Goal: Task Accomplishment & Management: Manage account settings

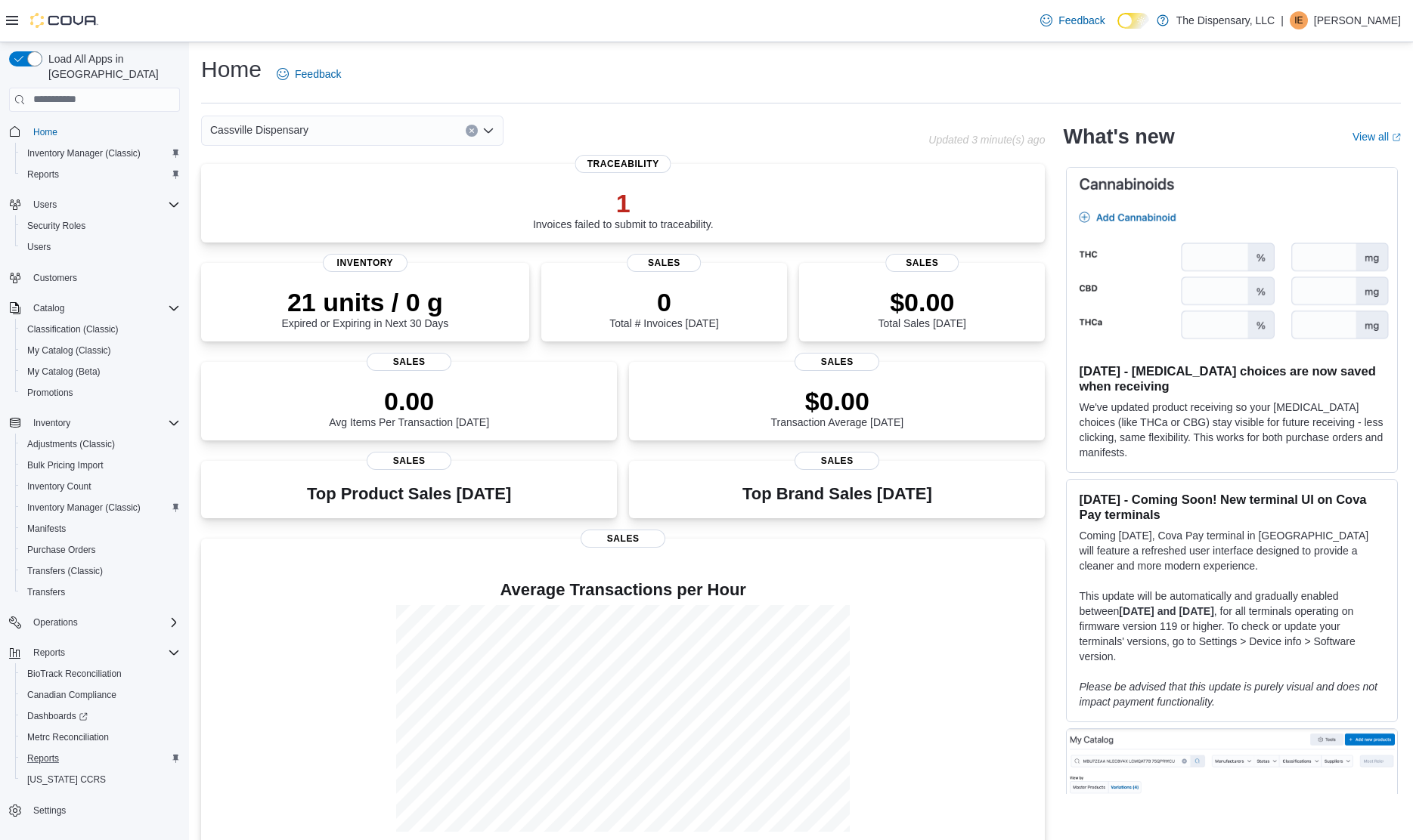
click at [163, 749] on div "Reports" at bounding box center [101, 758] width 159 height 18
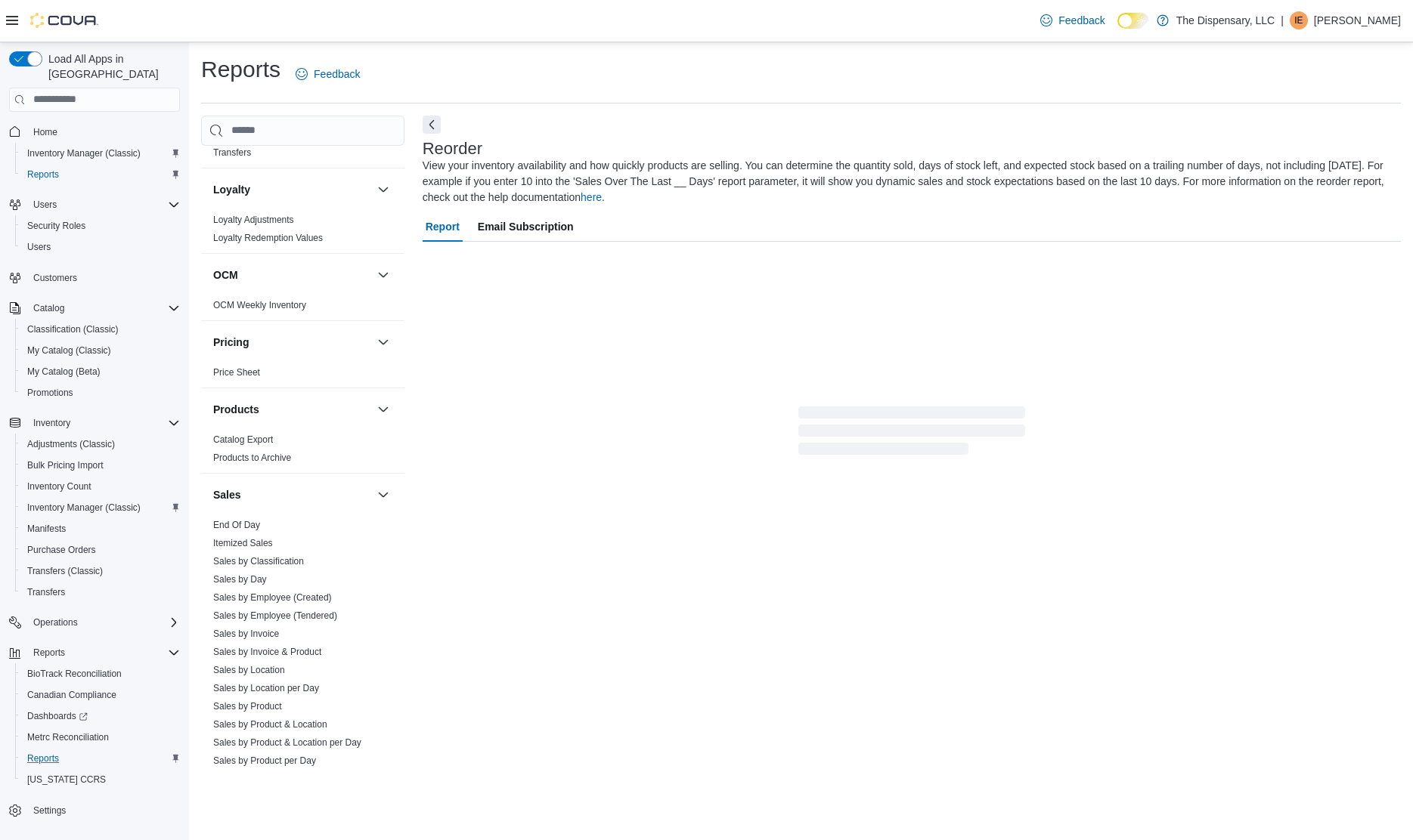
scroll to position [785, 0]
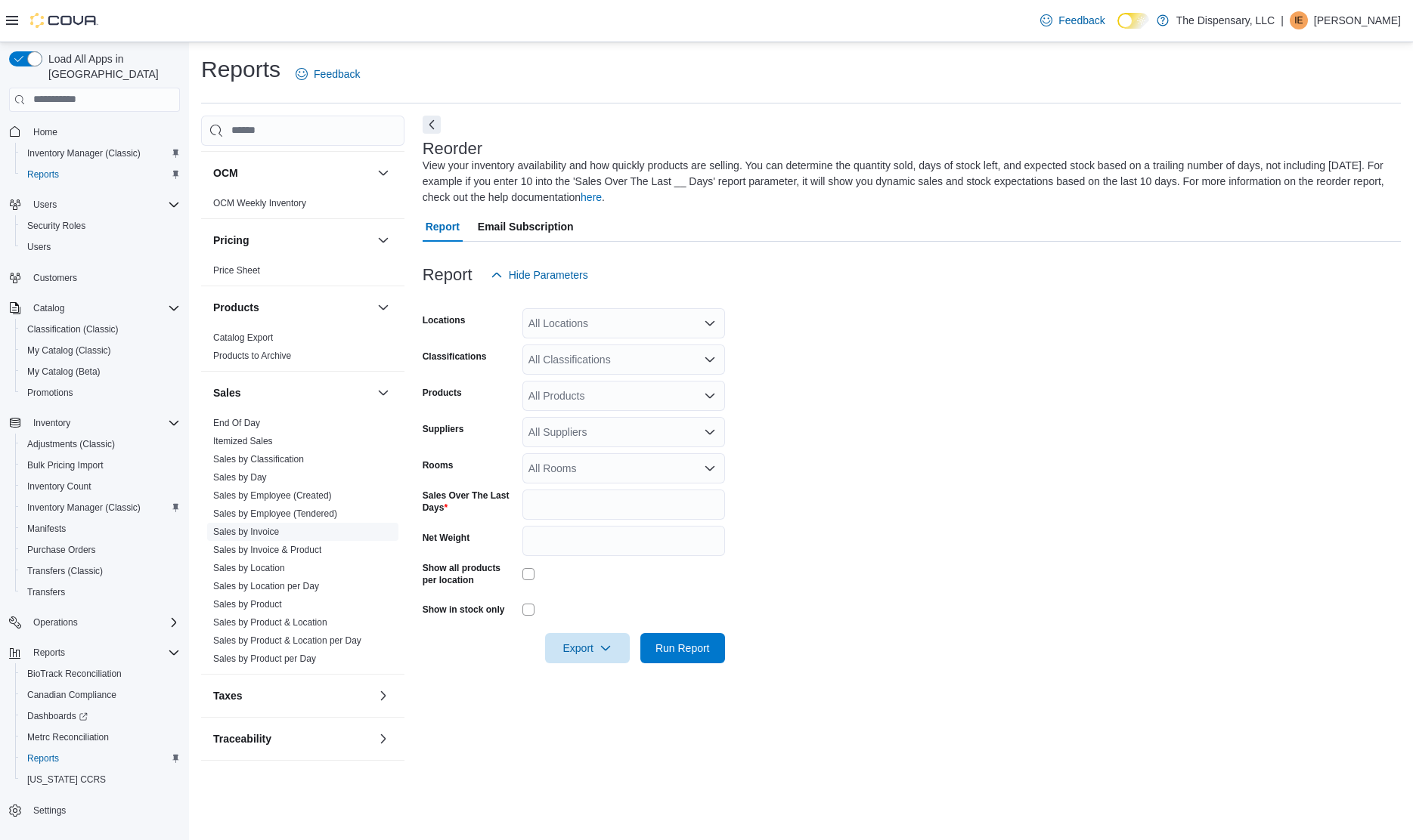
click at [256, 526] on link "Sales by Invoice" at bounding box center [246, 532] width 66 height 11
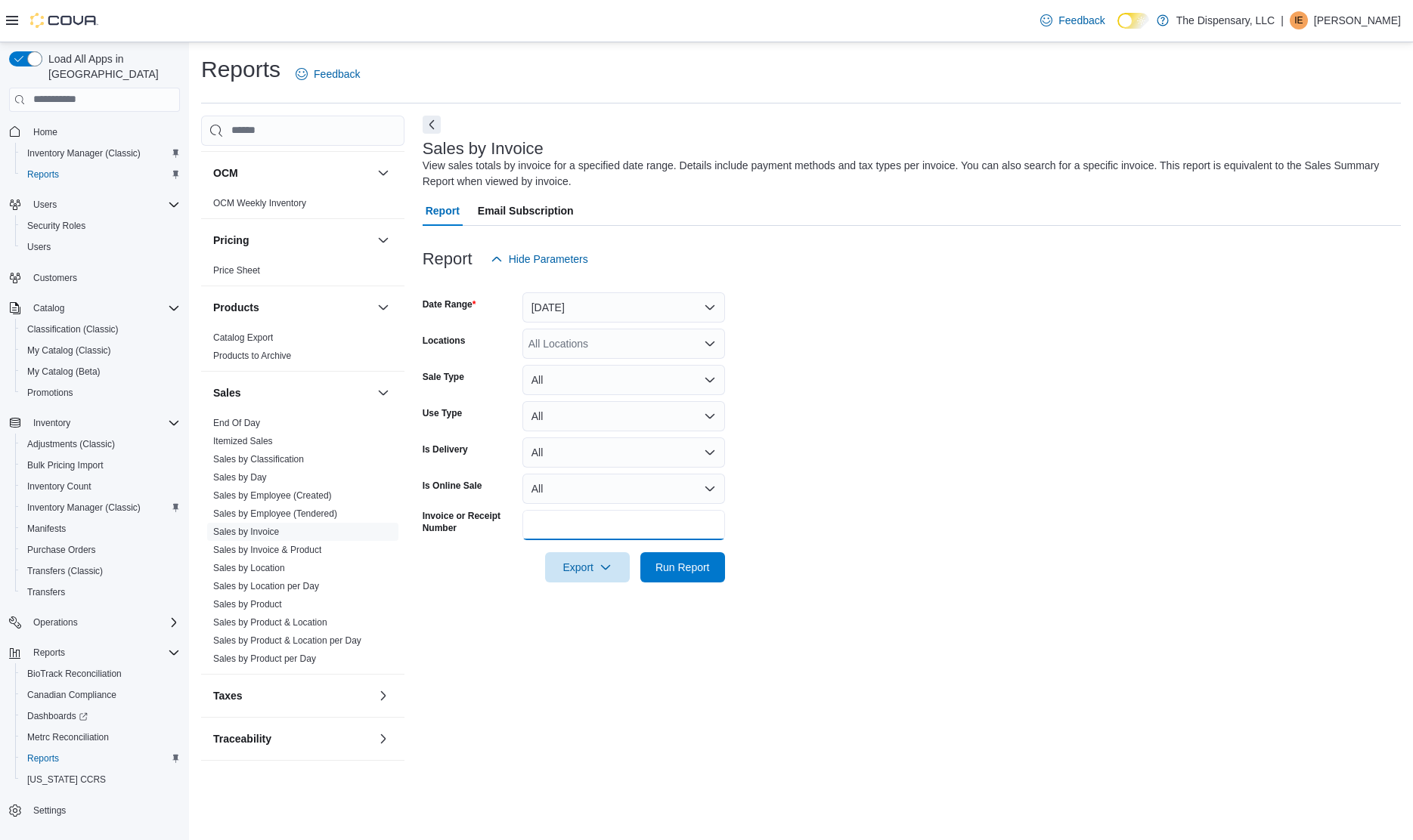
click at [574, 520] on input "Invoice or Receipt Number" at bounding box center [623, 525] width 203 height 30
paste input "**********"
click at [640, 552] on button "Run Report" at bounding box center [682, 567] width 85 height 30
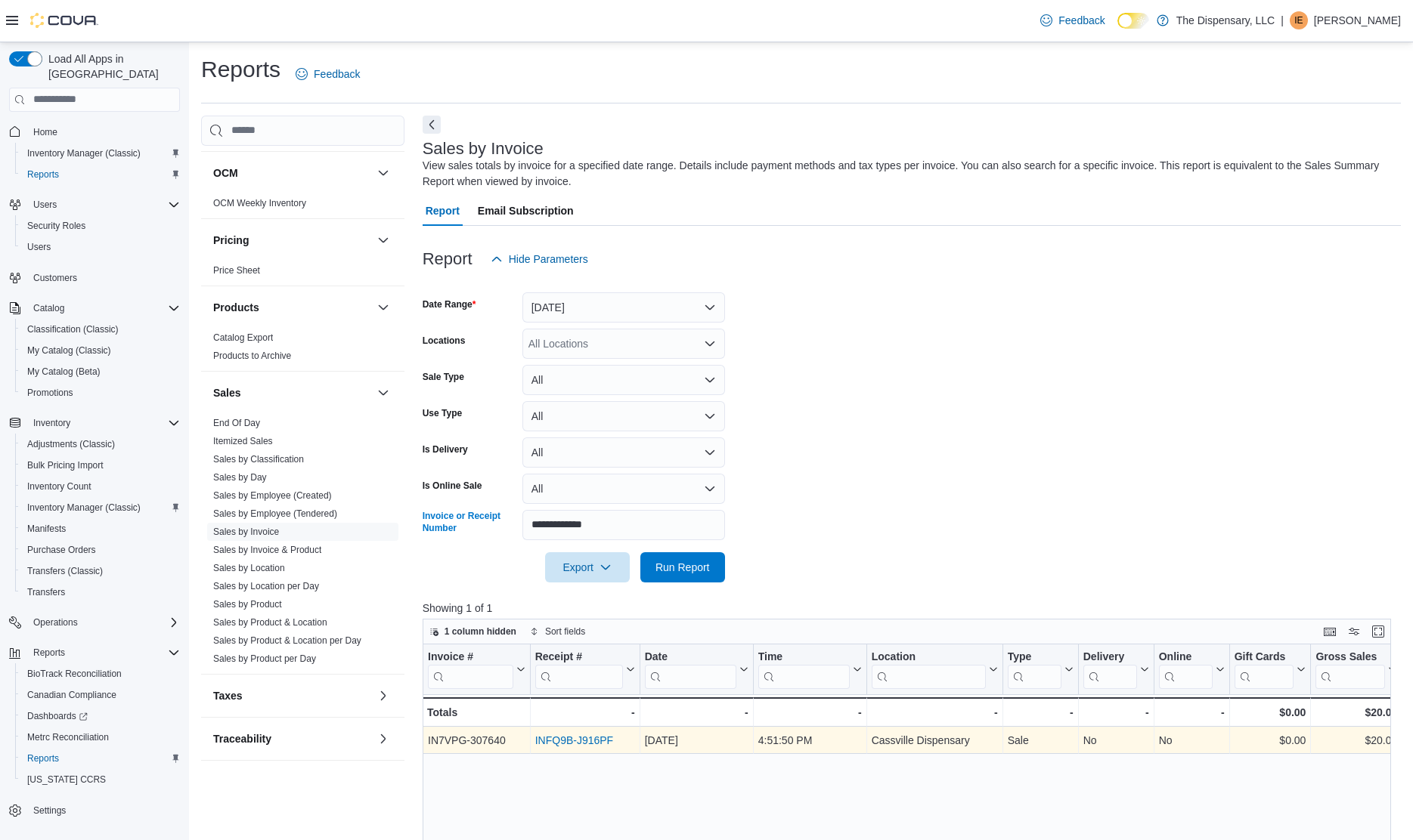
click at [584, 737] on link "INFQ9B-J916PF" at bounding box center [573, 740] width 78 height 12
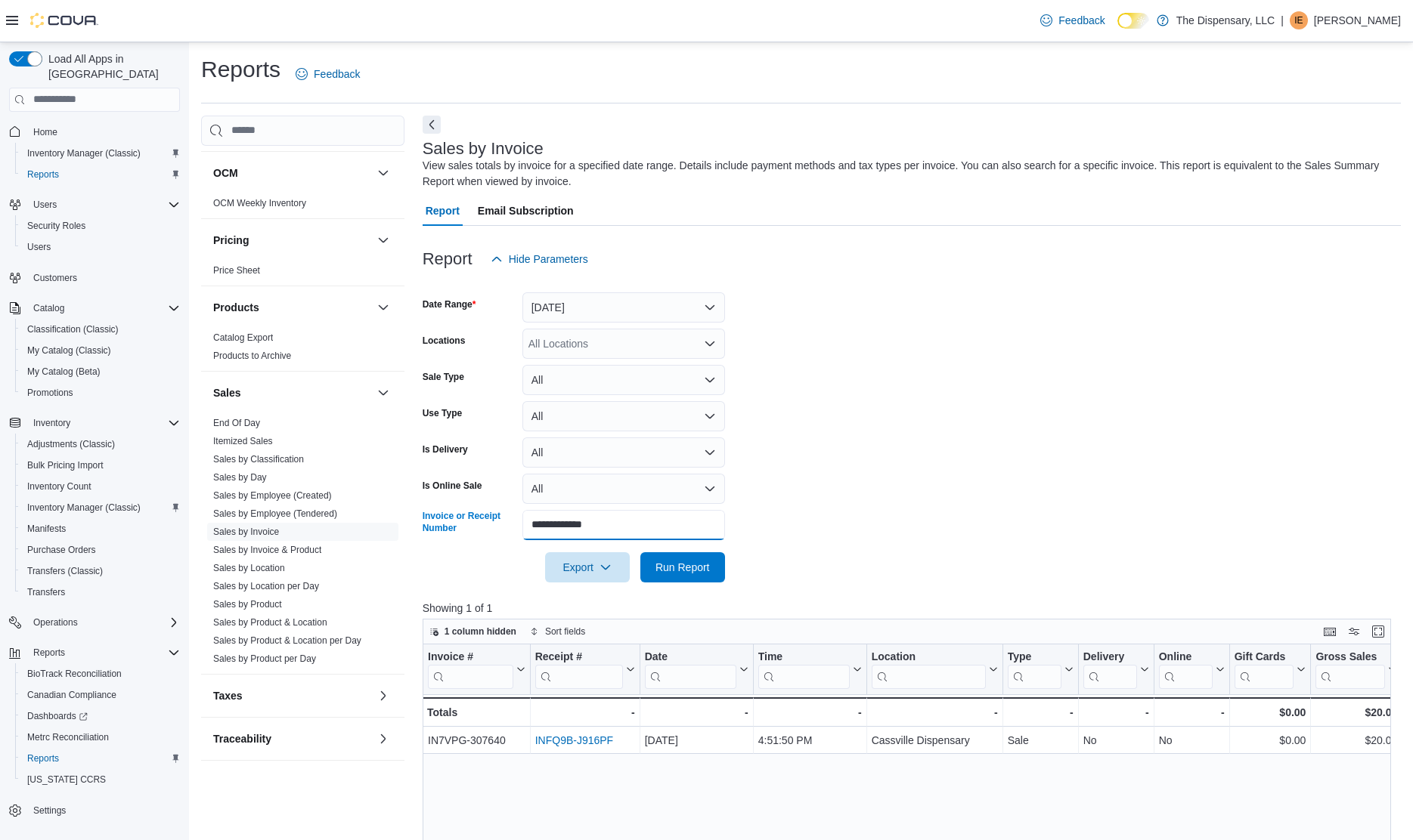
drag, startPoint x: 637, startPoint y: 532, endPoint x: 639, endPoint y: 515, distance: 17.1
click at [639, 515] on input "**********" at bounding box center [623, 525] width 203 height 30
paste input "text"
click at [640, 552] on button "Run Report" at bounding box center [682, 567] width 85 height 30
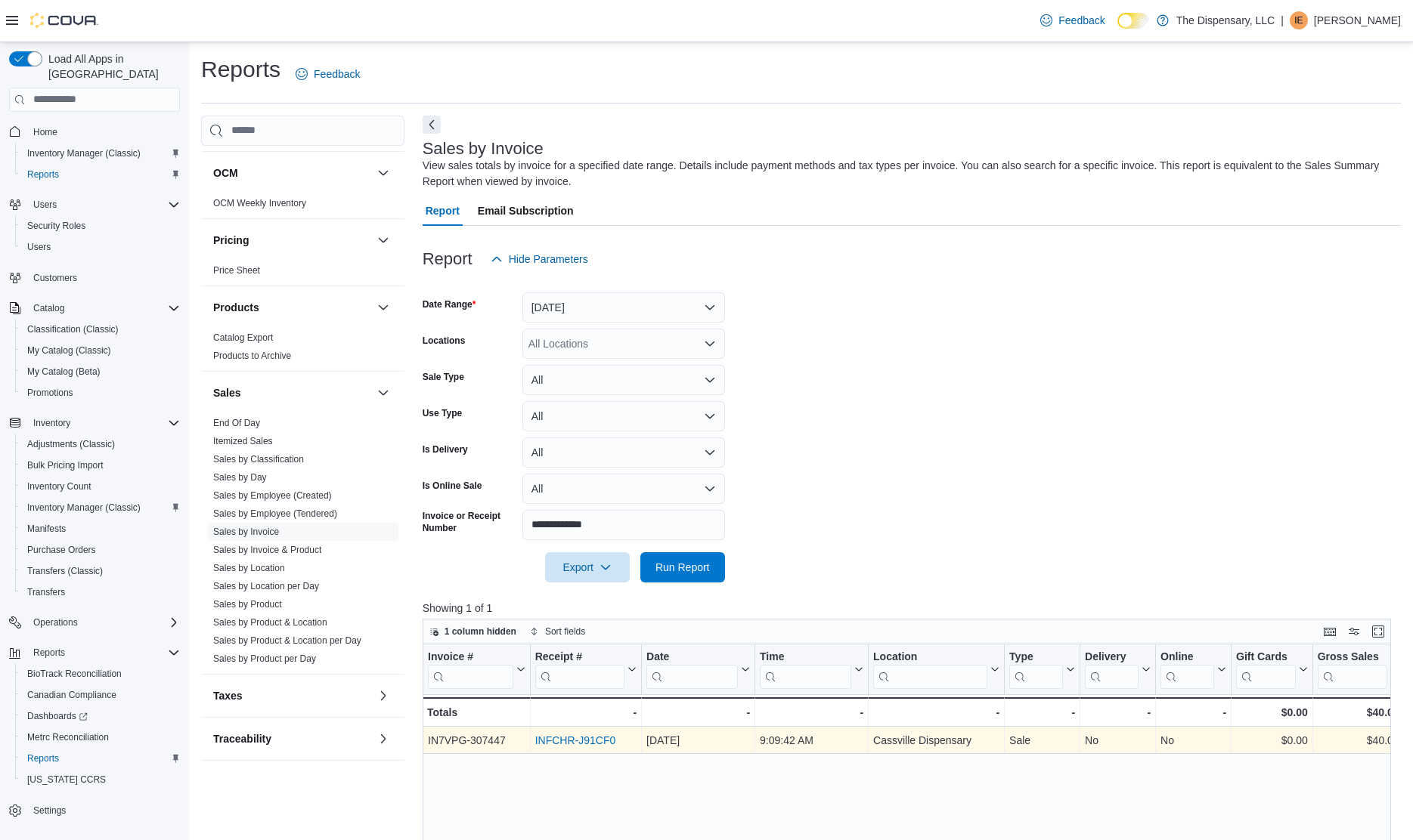
click at [582, 741] on link "INFCHR-J91CF0" at bounding box center [574, 740] width 81 height 12
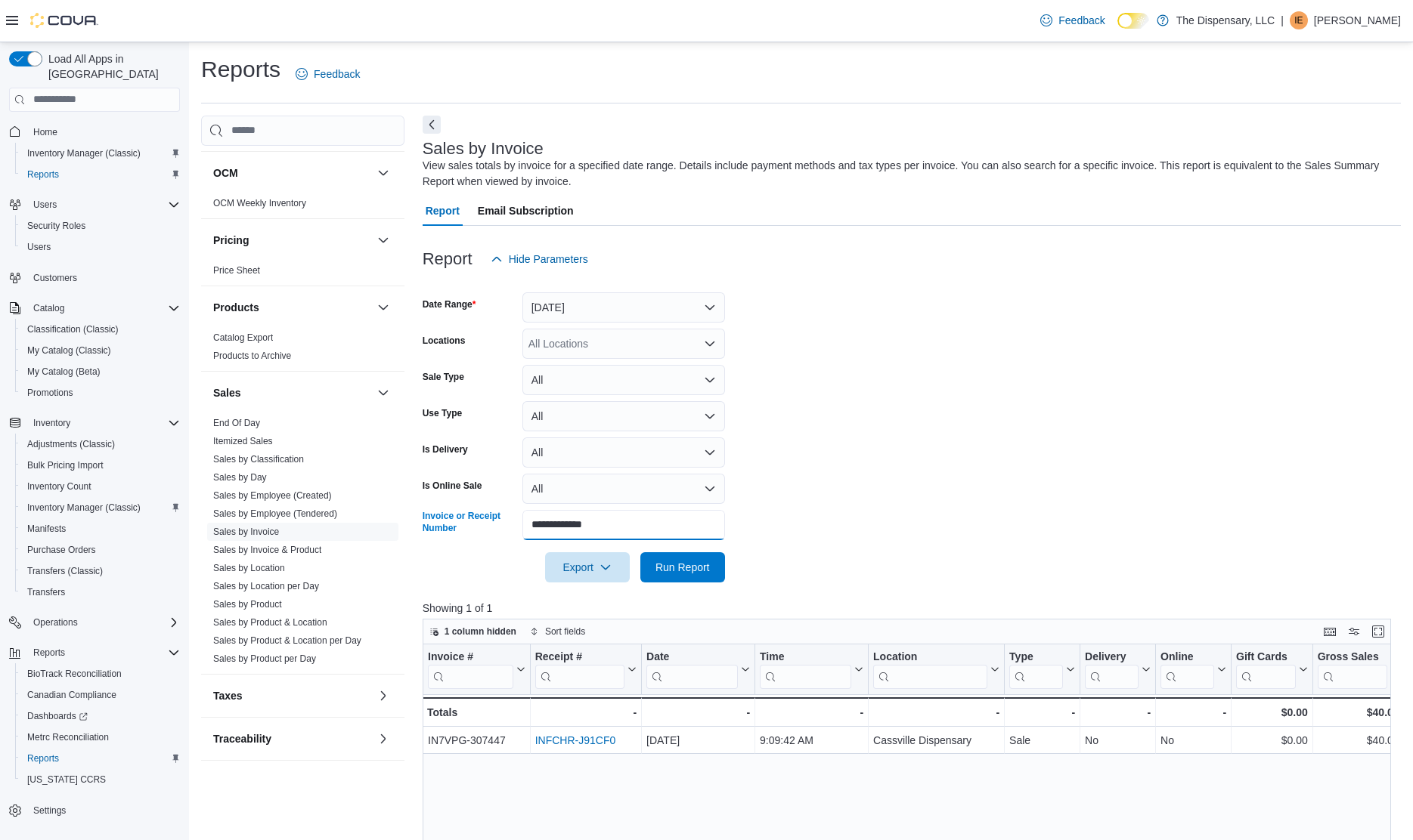
click at [655, 535] on input "**********" at bounding box center [623, 525] width 203 height 30
paste input "text"
type input "**********"
click at [640, 552] on button "Run Report" at bounding box center [682, 567] width 85 height 30
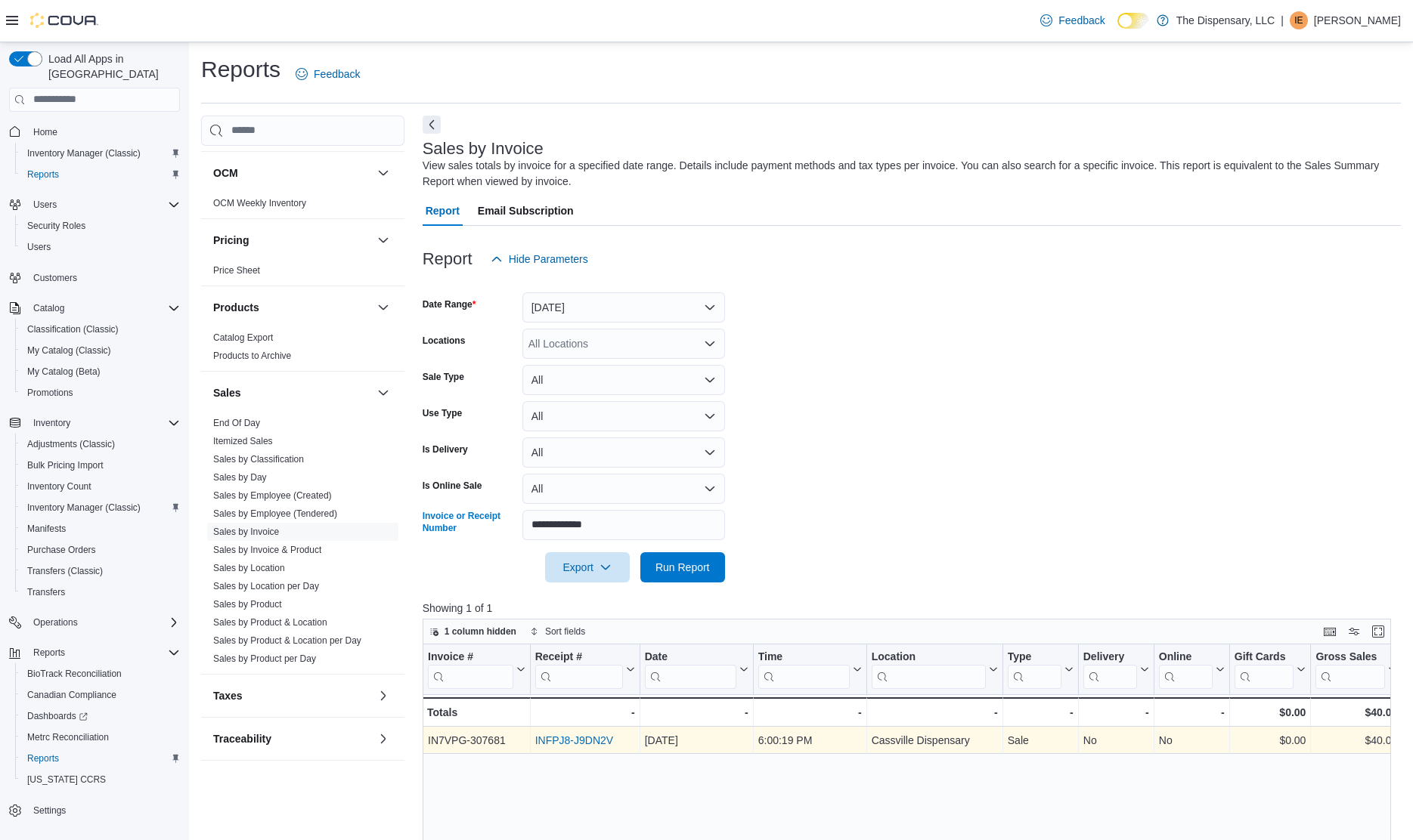
click at [584, 739] on link "INFPJ8-J9DN2V" at bounding box center [573, 740] width 78 height 12
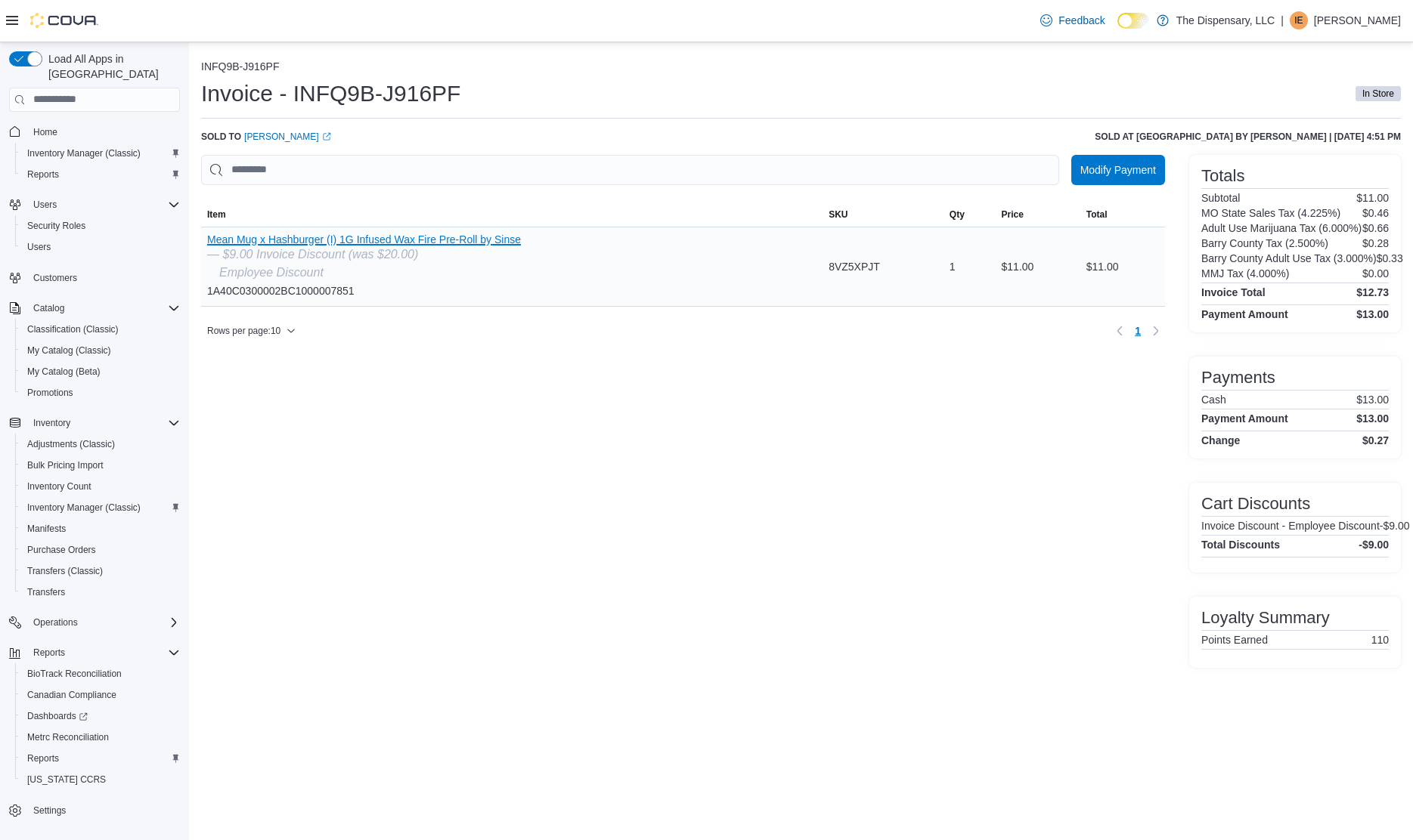
click at [502, 241] on button "Mean Mug x Hashburger (I) 1G Infused Wax Fire Pre-Roll by Sinse" at bounding box center [364, 240] width 314 height 12
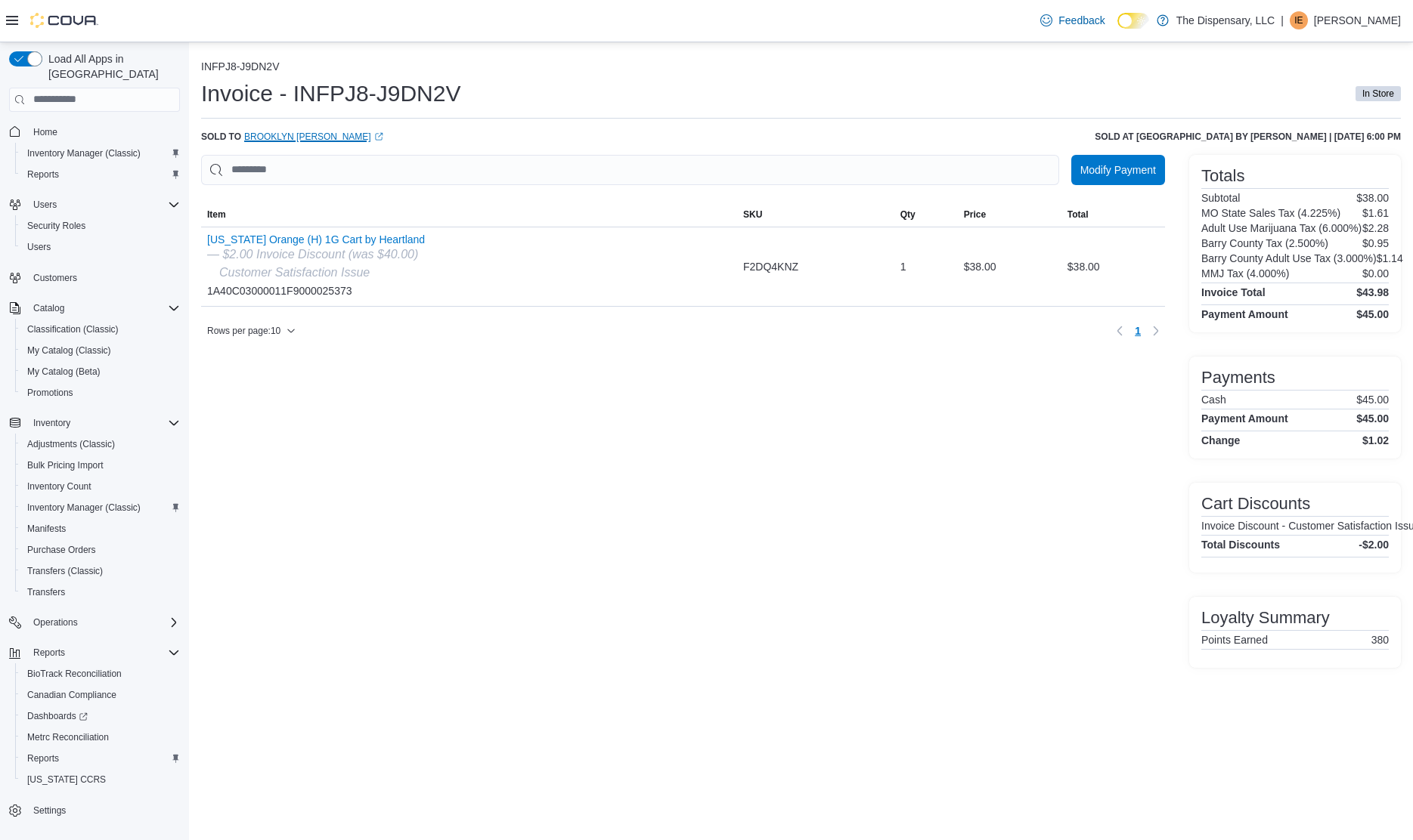
click at [301, 135] on link "Brooklyn Mcalister (opens in a new tab or window)" at bounding box center [314, 137] width 139 height 12
click at [373, 414] on div "Modify Payment Sorting MemoryTable from EuiInMemoryTable; Page 1 of 1. Item SKU…" at bounding box center [683, 411] width 964 height 513
click at [287, 138] on link "Brooklyn [PERSON_NAME] (opens in a new tab or window)" at bounding box center [314, 137] width 139 height 12
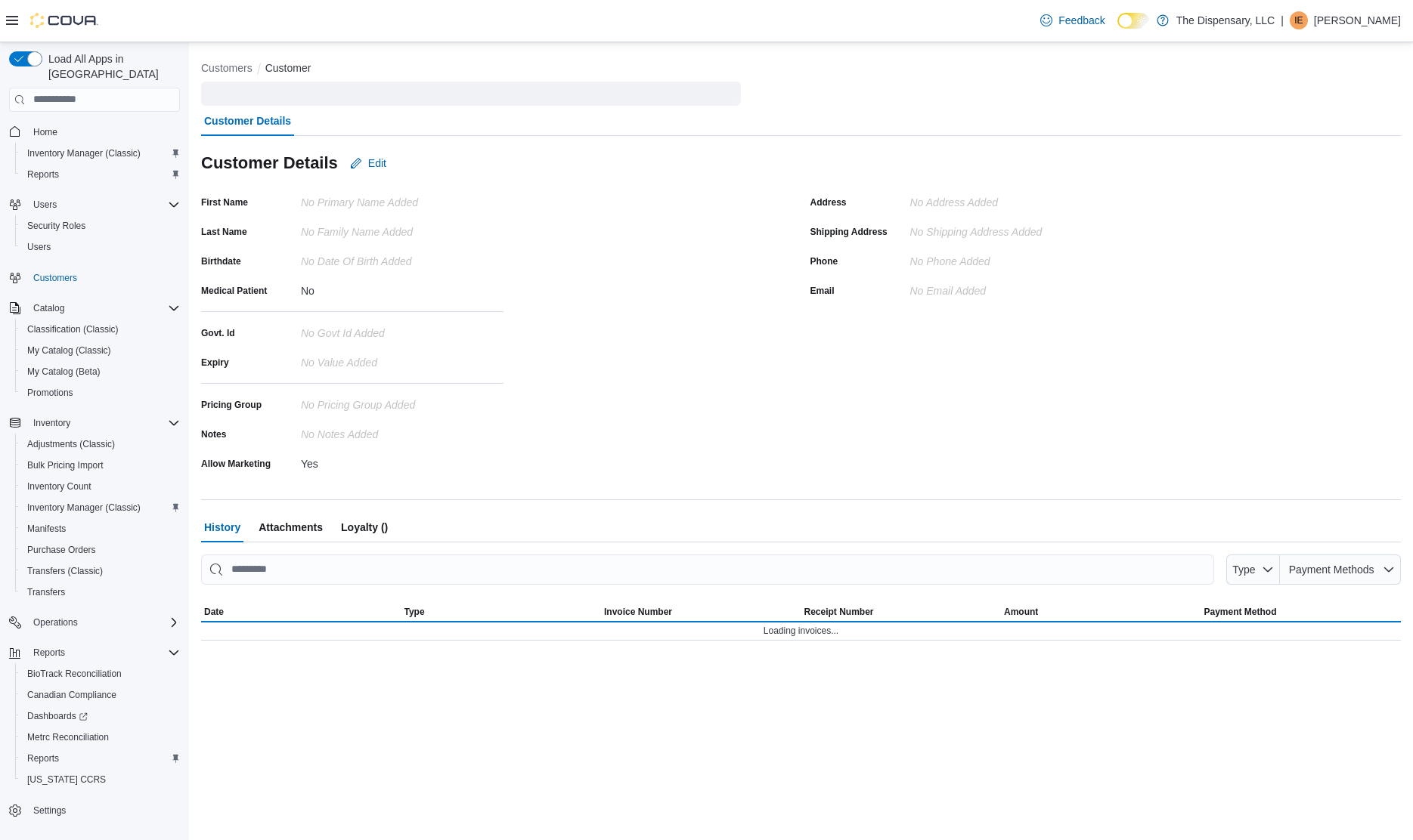
click at [511, 395] on div "First Name No Primary Name added Last Name No Family Name added Birthdate No Da…" at bounding box center [496, 333] width 591 height 285
click at [72, 749] on div "Reports" at bounding box center [101, 758] width 159 height 18
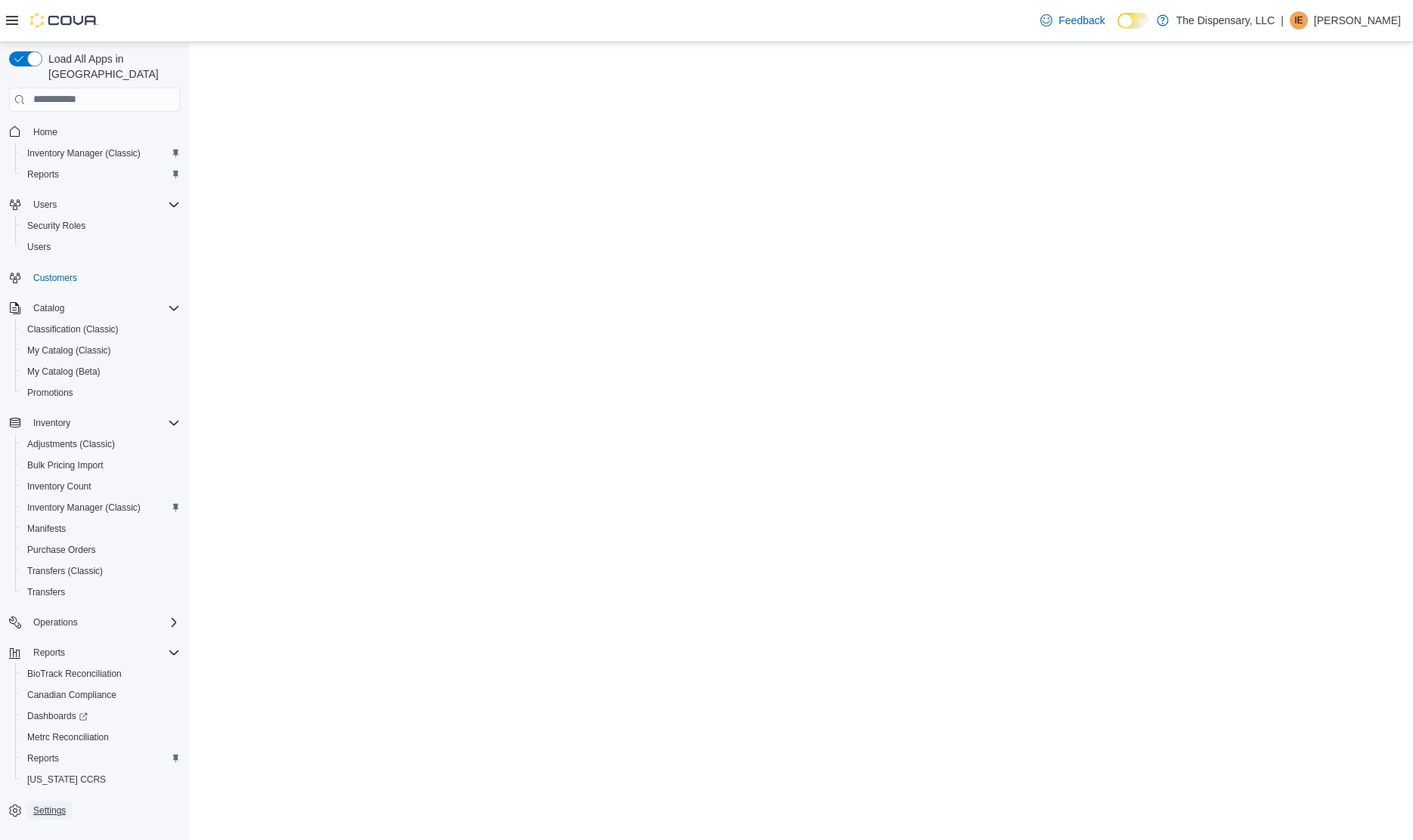
click at [66, 804] on span "Settings" at bounding box center [49, 811] width 33 height 12
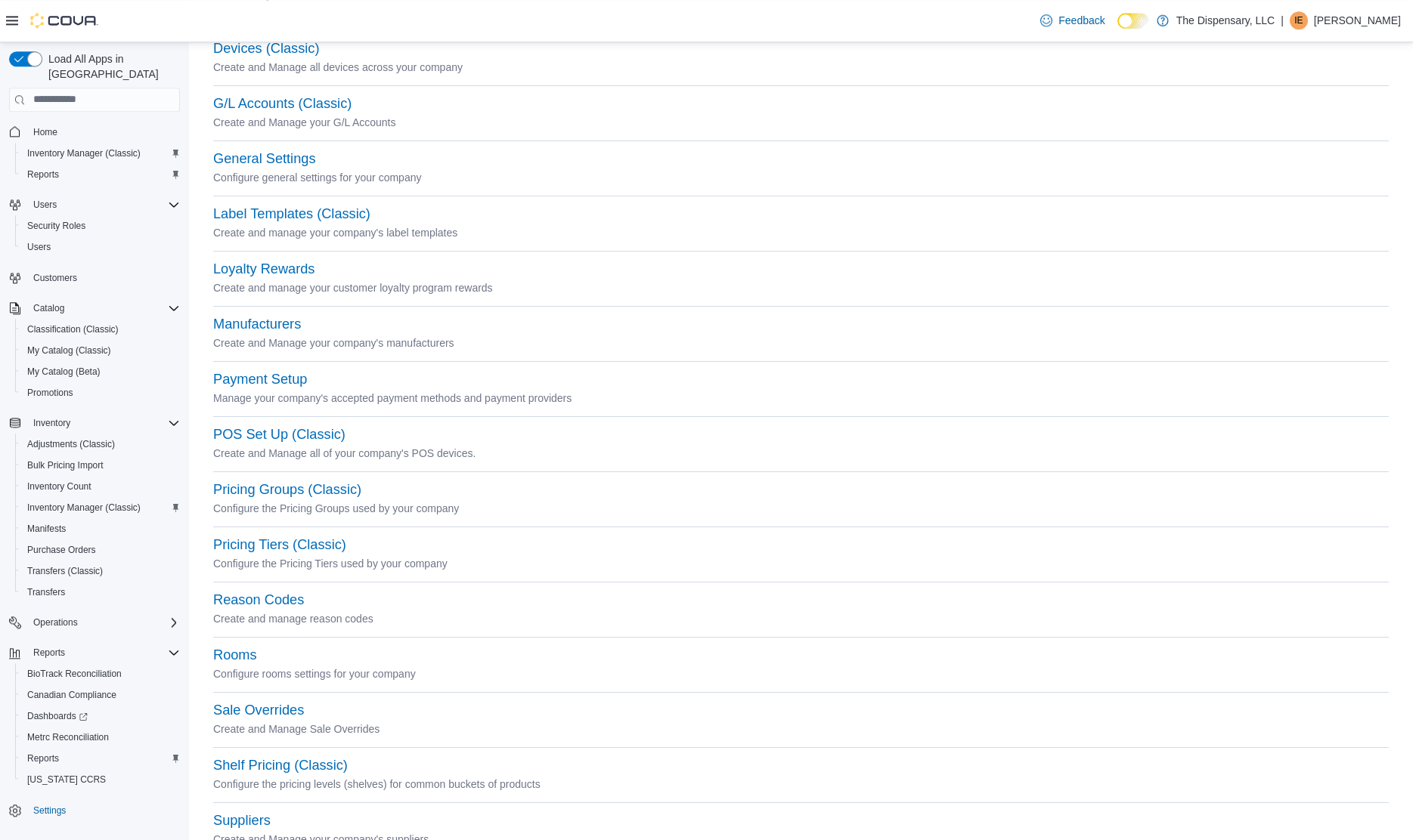
scroll to position [308, 0]
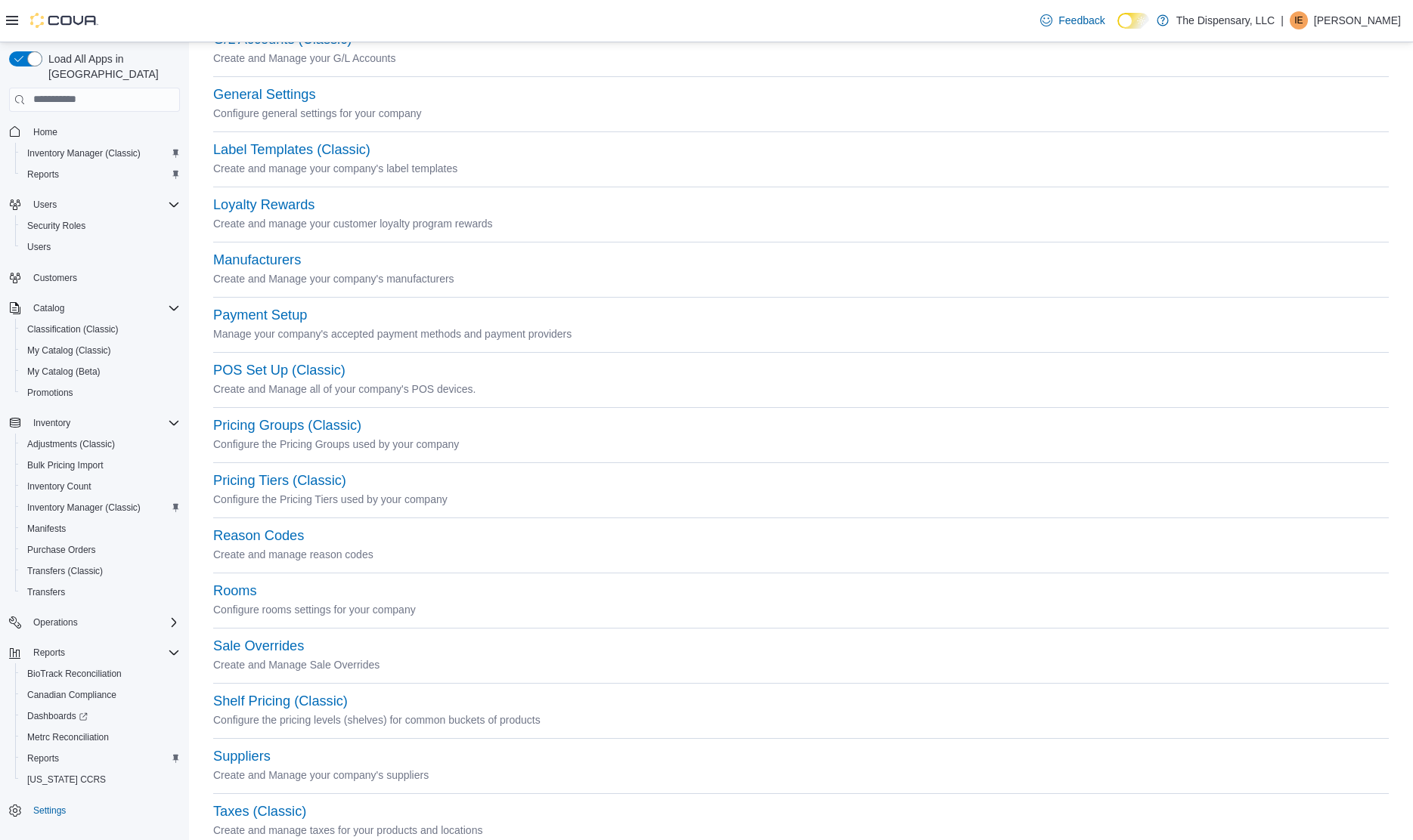
click at [247, 527] on div "Reason Codes" at bounding box center [801, 536] width 1175 height 18
click at [247, 538] on button "Reason Codes" at bounding box center [259, 535] width 91 height 16
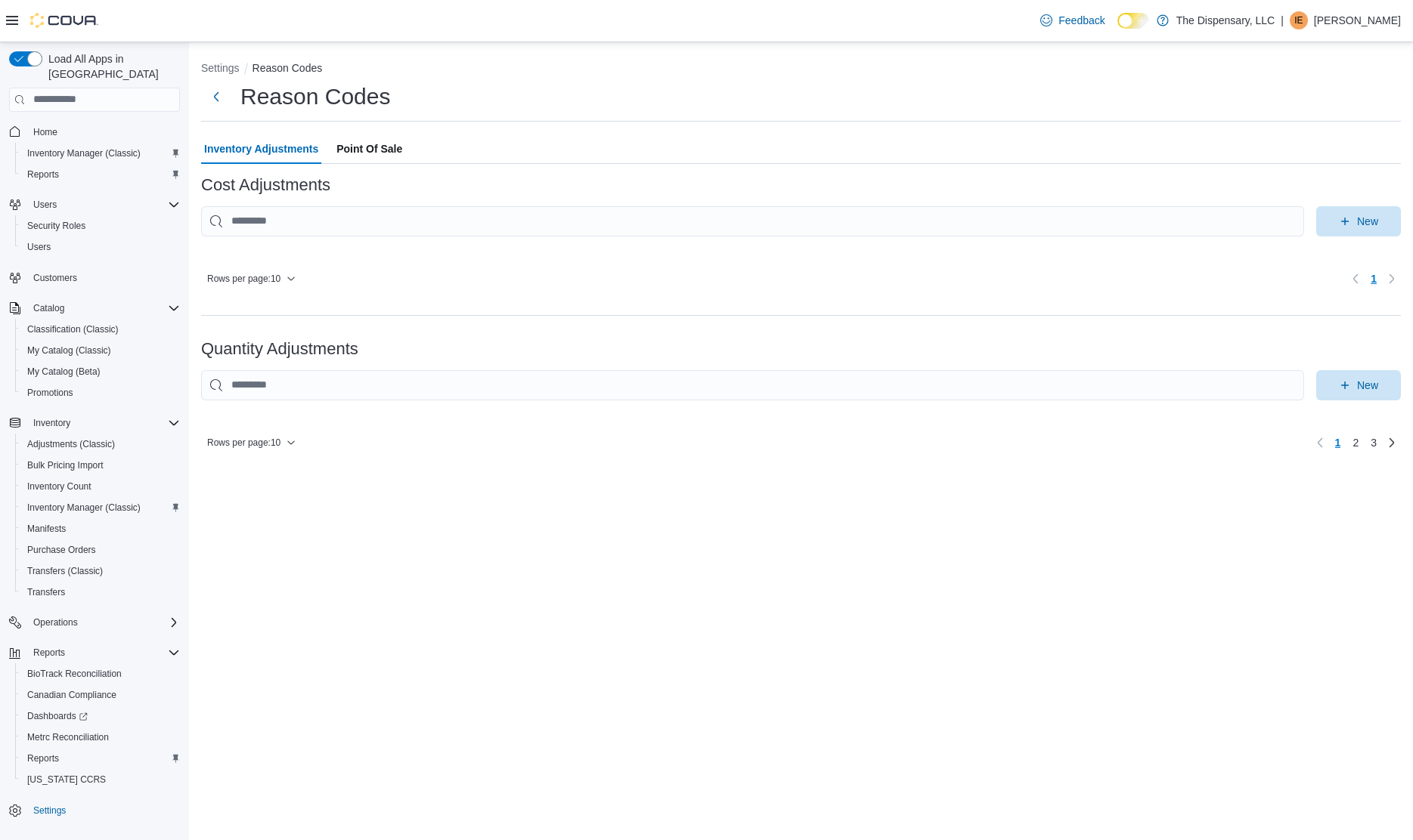
click at [384, 142] on span "Point Of Sale" at bounding box center [369, 149] width 66 height 30
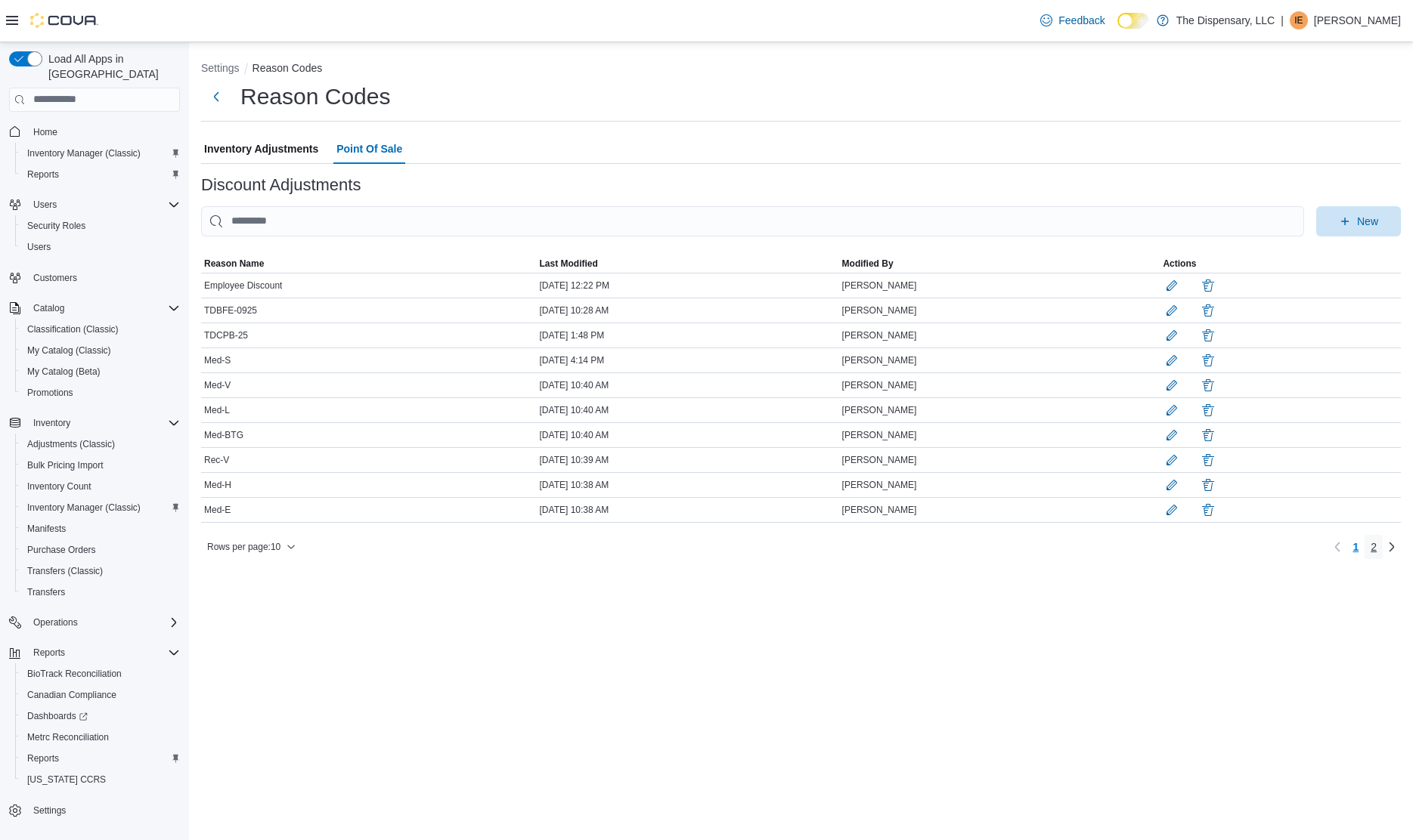
click at [1374, 548] on span "2" at bounding box center [1374, 547] width 6 height 15
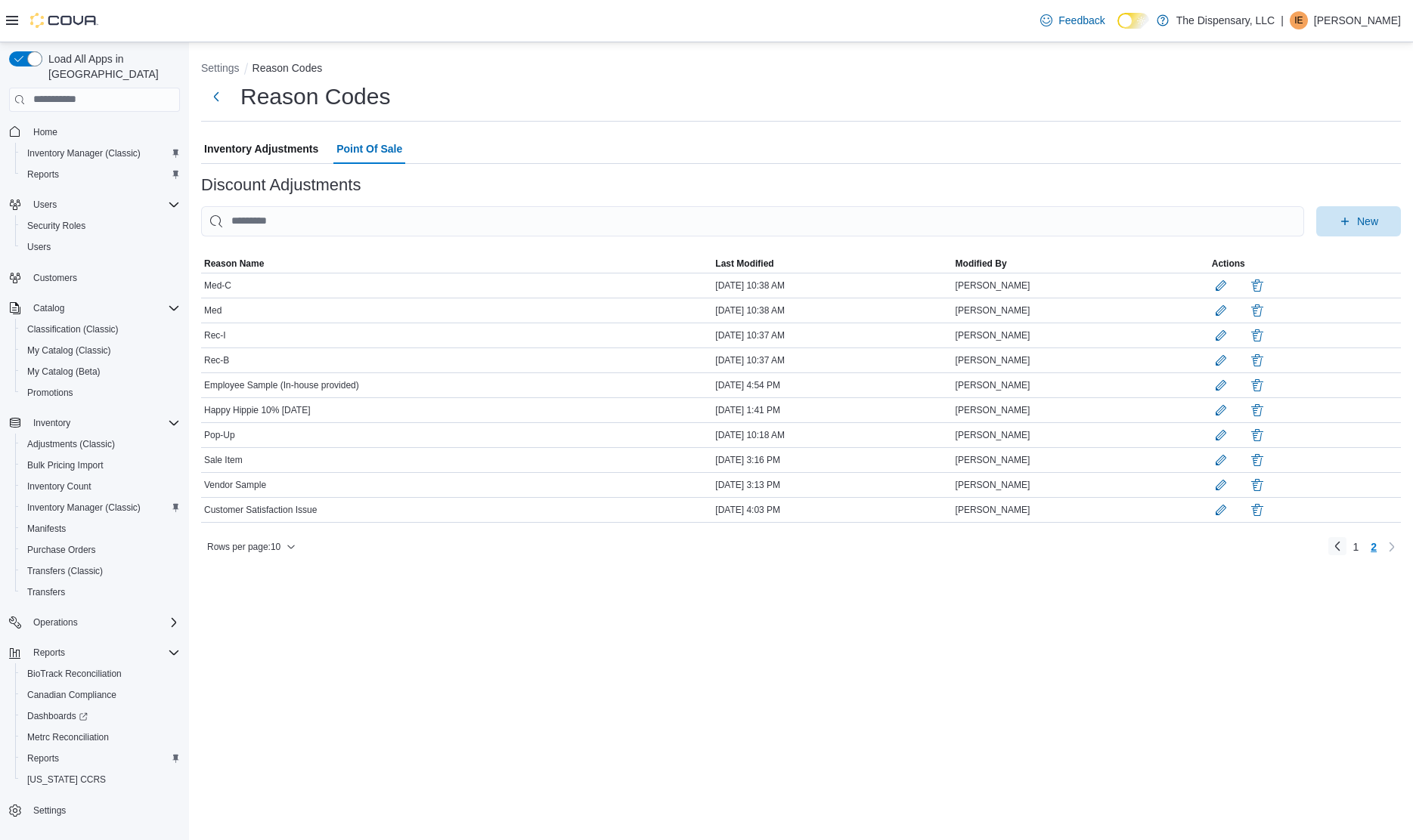
click at [1336, 551] on link "Previous page" at bounding box center [1337, 546] width 18 height 18
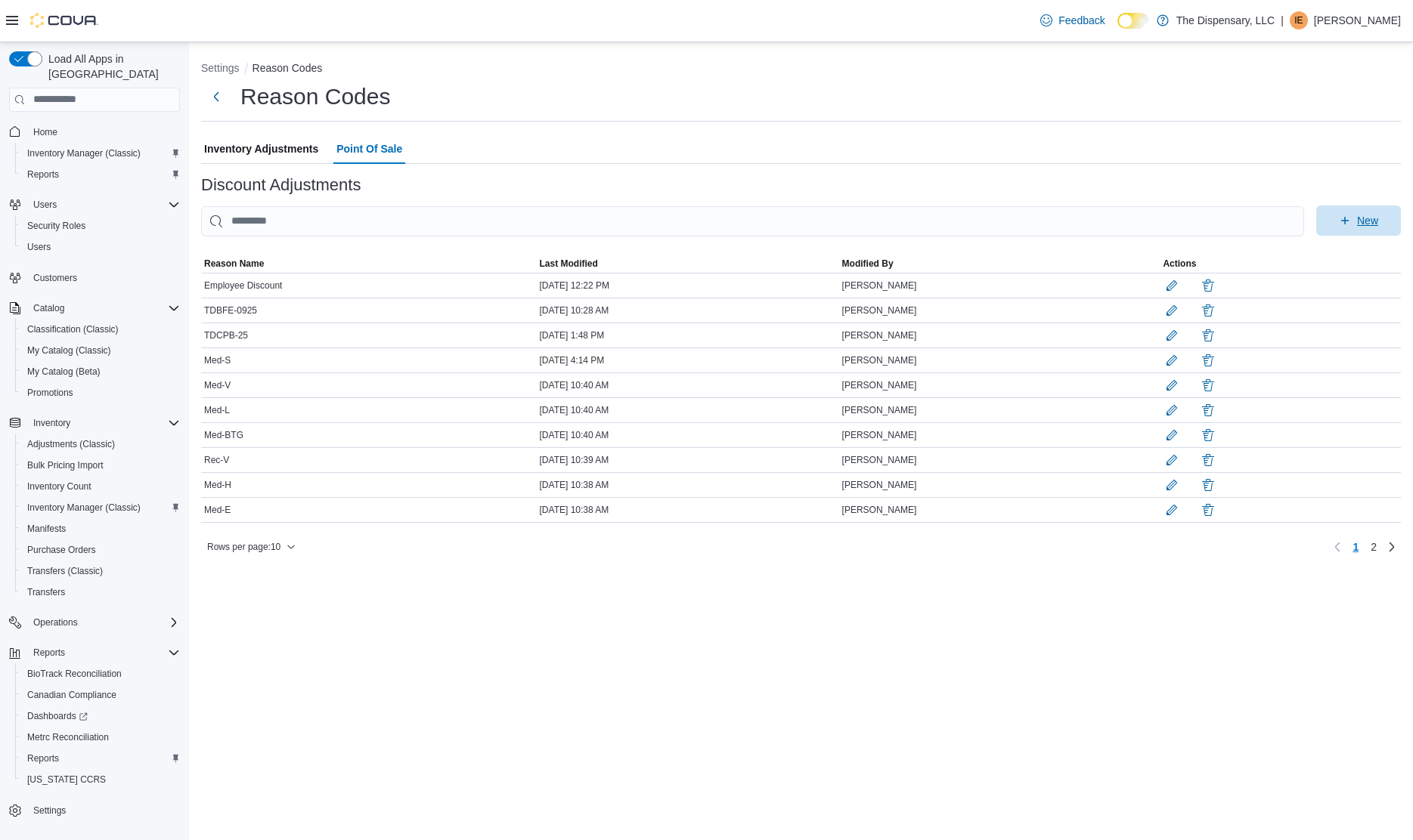
click at [1349, 225] on icon "button" at bounding box center [1345, 221] width 12 height 12
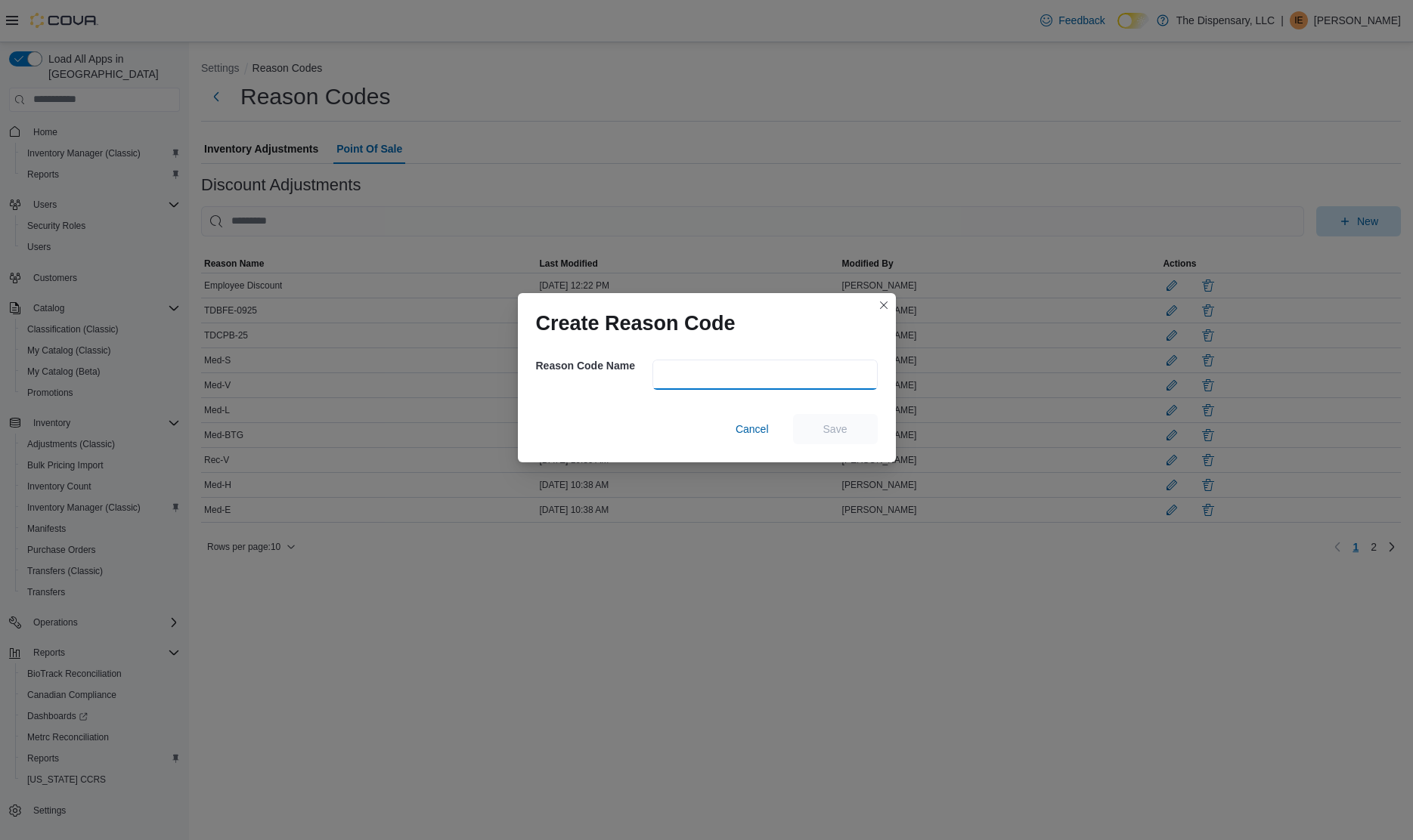
click at [781, 369] on input "text" at bounding box center [765, 375] width 225 height 30
type input "*******"
click at [851, 429] on span "Save" at bounding box center [835, 429] width 67 height 30
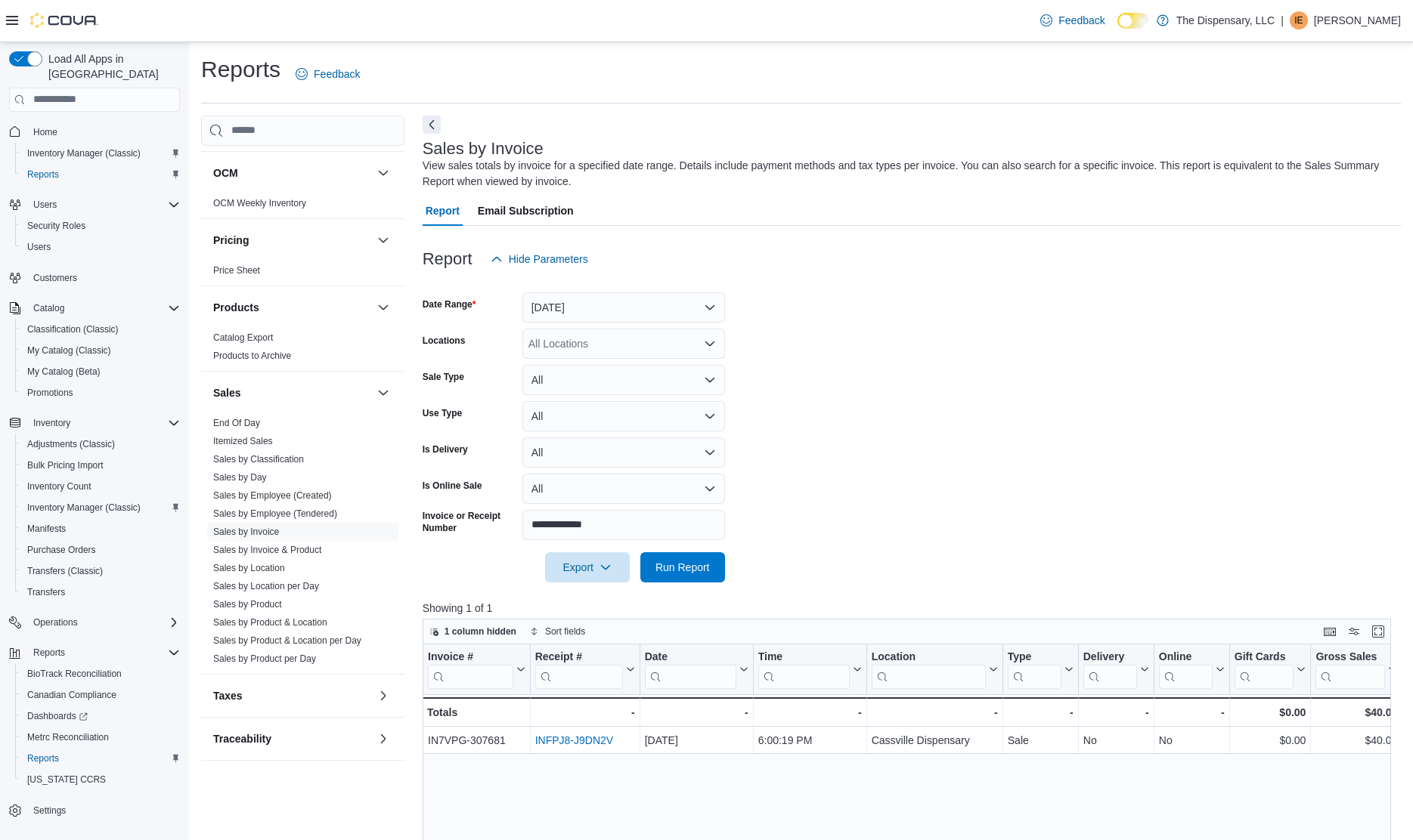
scroll to position [132, 0]
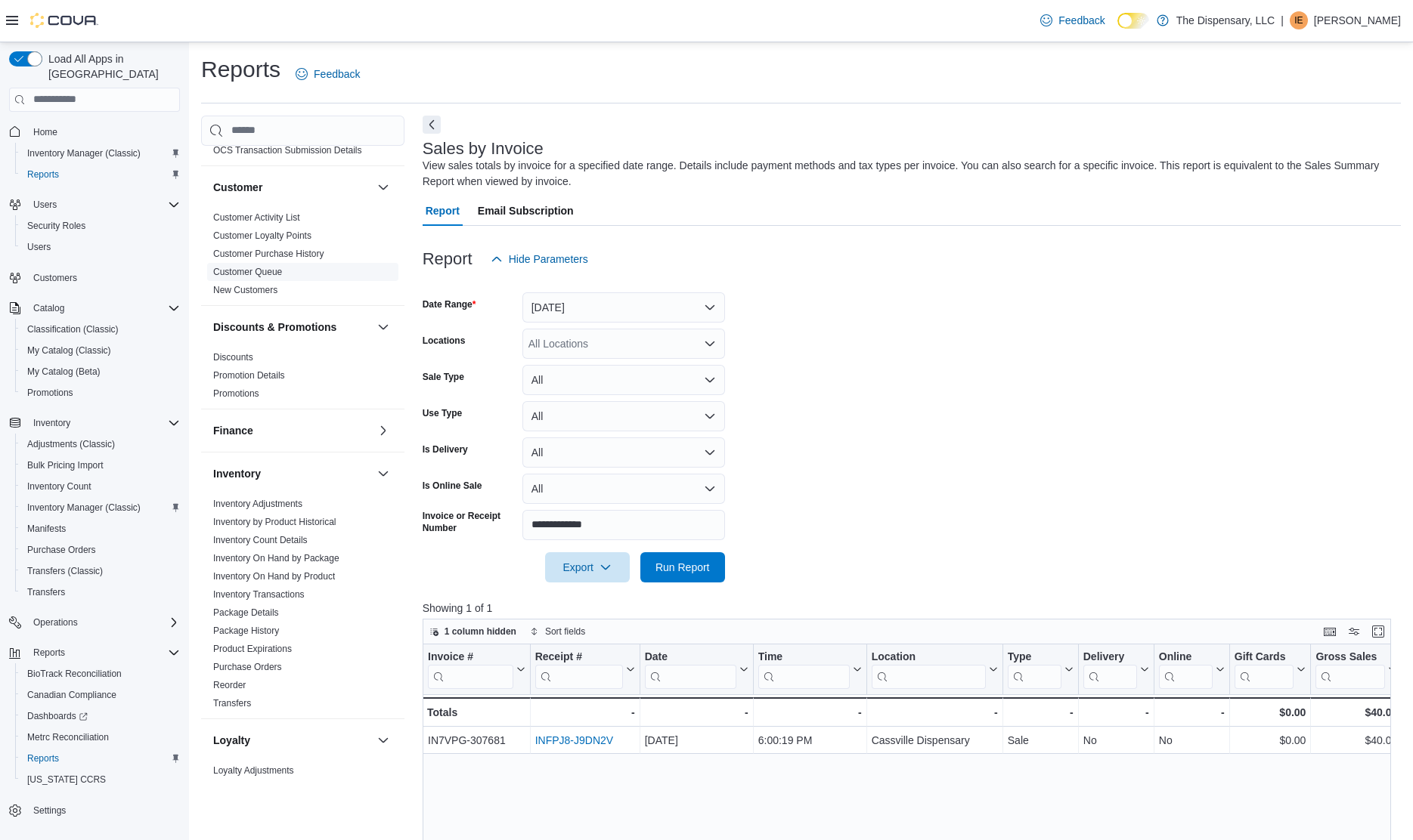
click at [245, 272] on link "Customer Queue" at bounding box center [247, 272] width 69 height 11
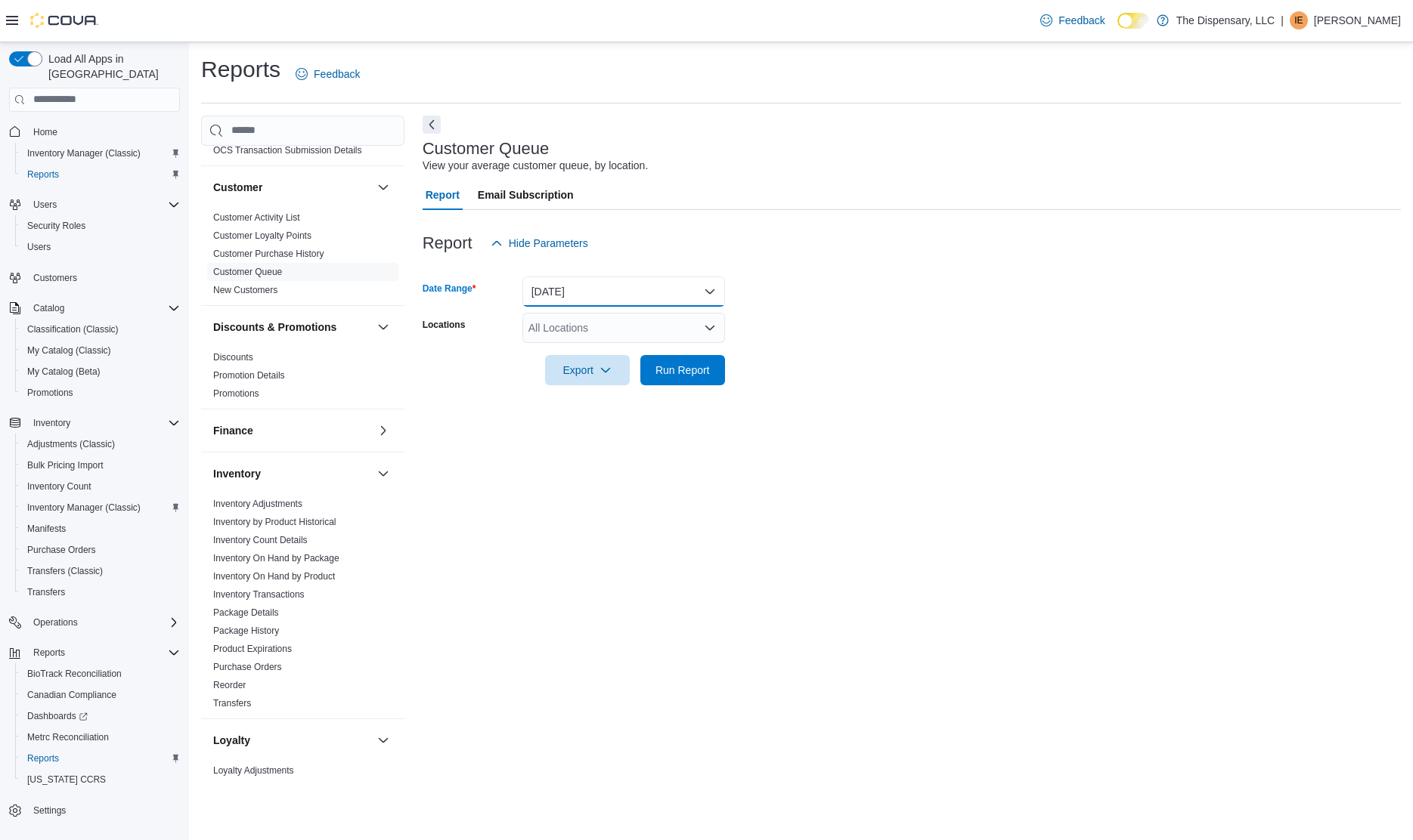
click at [612, 287] on button "Yesterday" at bounding box center [623, 292] width 203 height 30
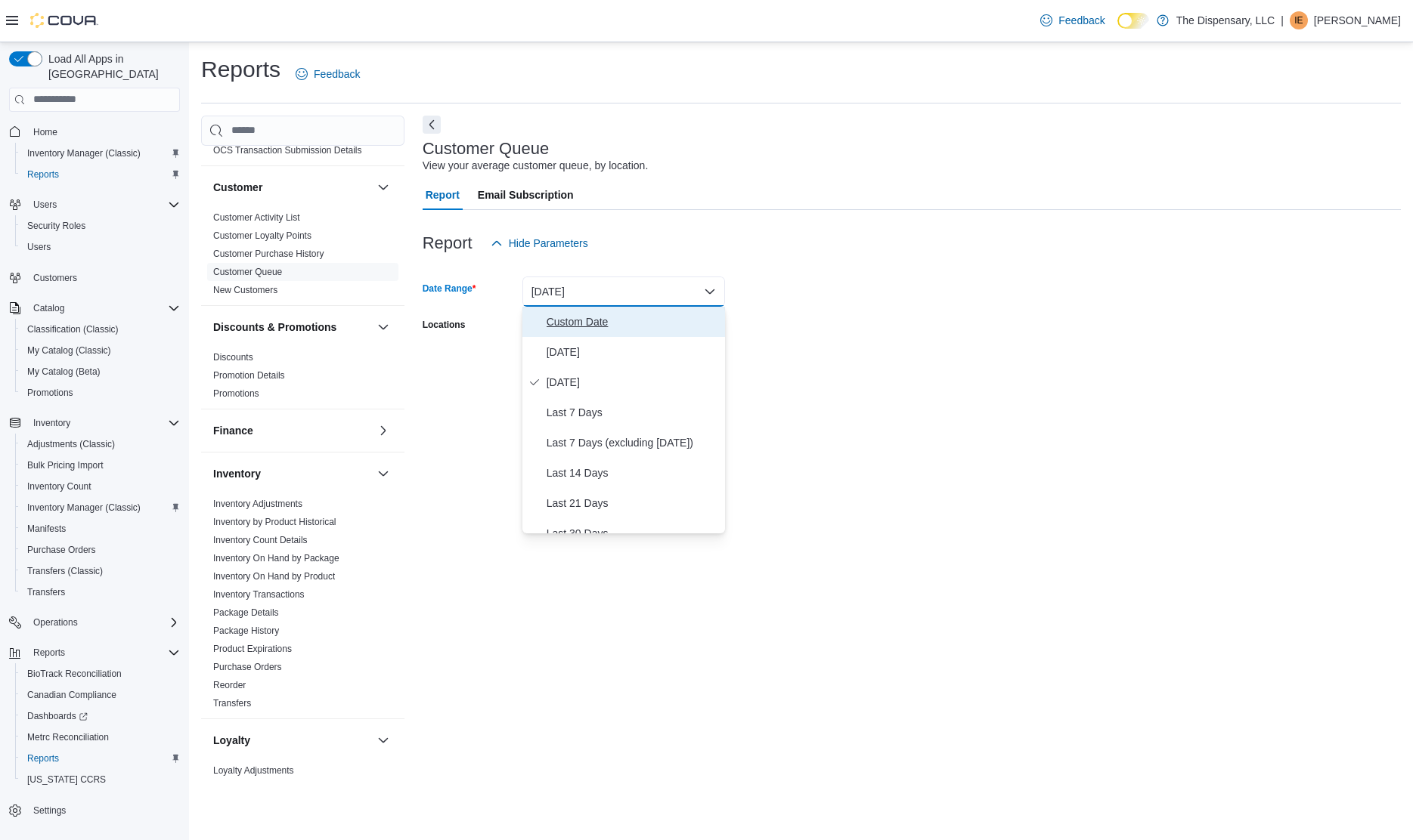
click at [587, 318] on span "Custom Date" at bounding box center [632, 322] width 172 height 18
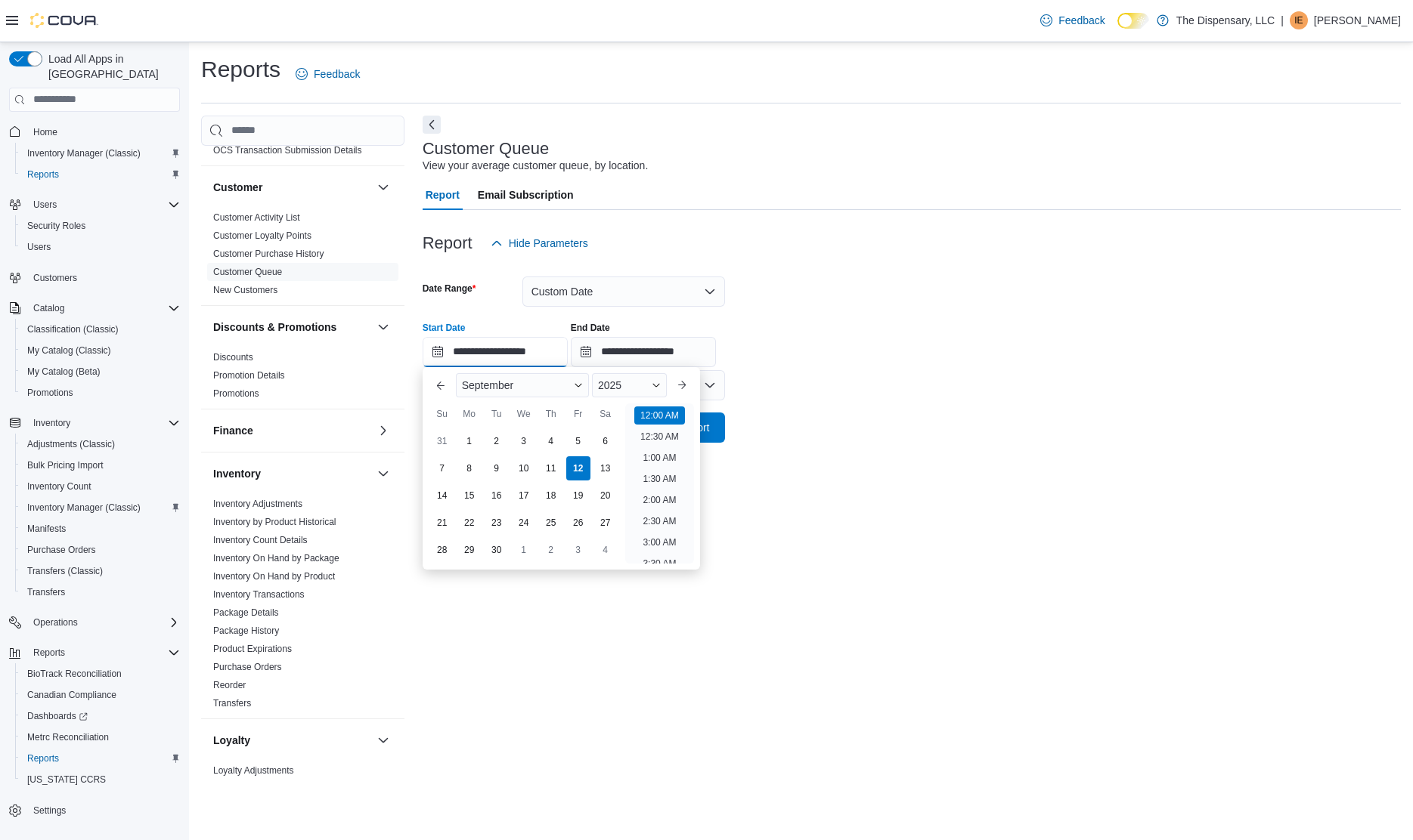
click at [489, 349] on input "**********" at bounding box center [495, 352] width 145 height 30
click at [568, 438] on div "5" at bounding box center [577, 441] width 26 height 26
type input "**********"
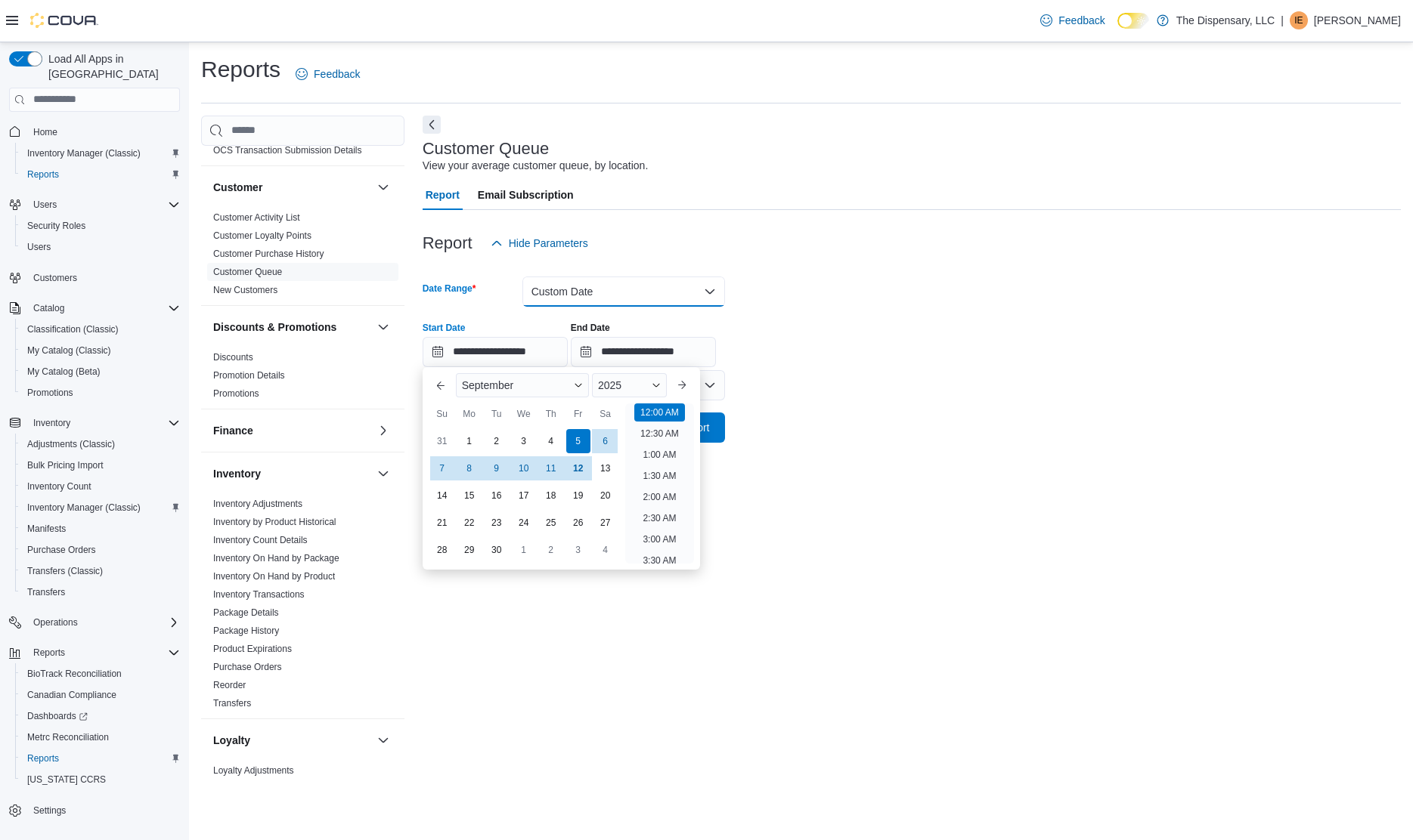
click at [718, 283] on button "Custom Date" at bounding box center [623, 292] width 203 height 30
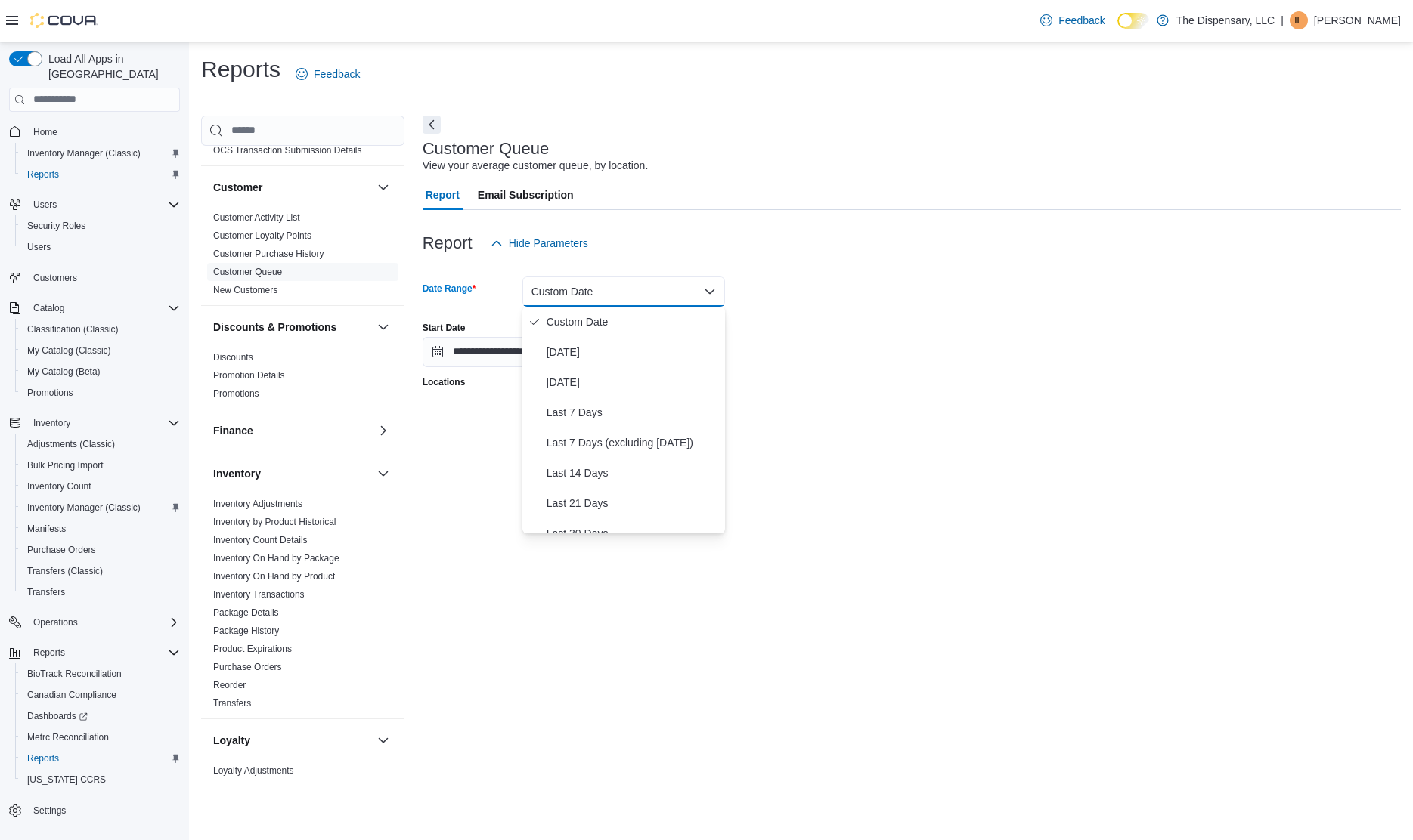
click at [798, 255] on div "Report Hide Parameters" at bounding box center [911, 243] width 978 height 30
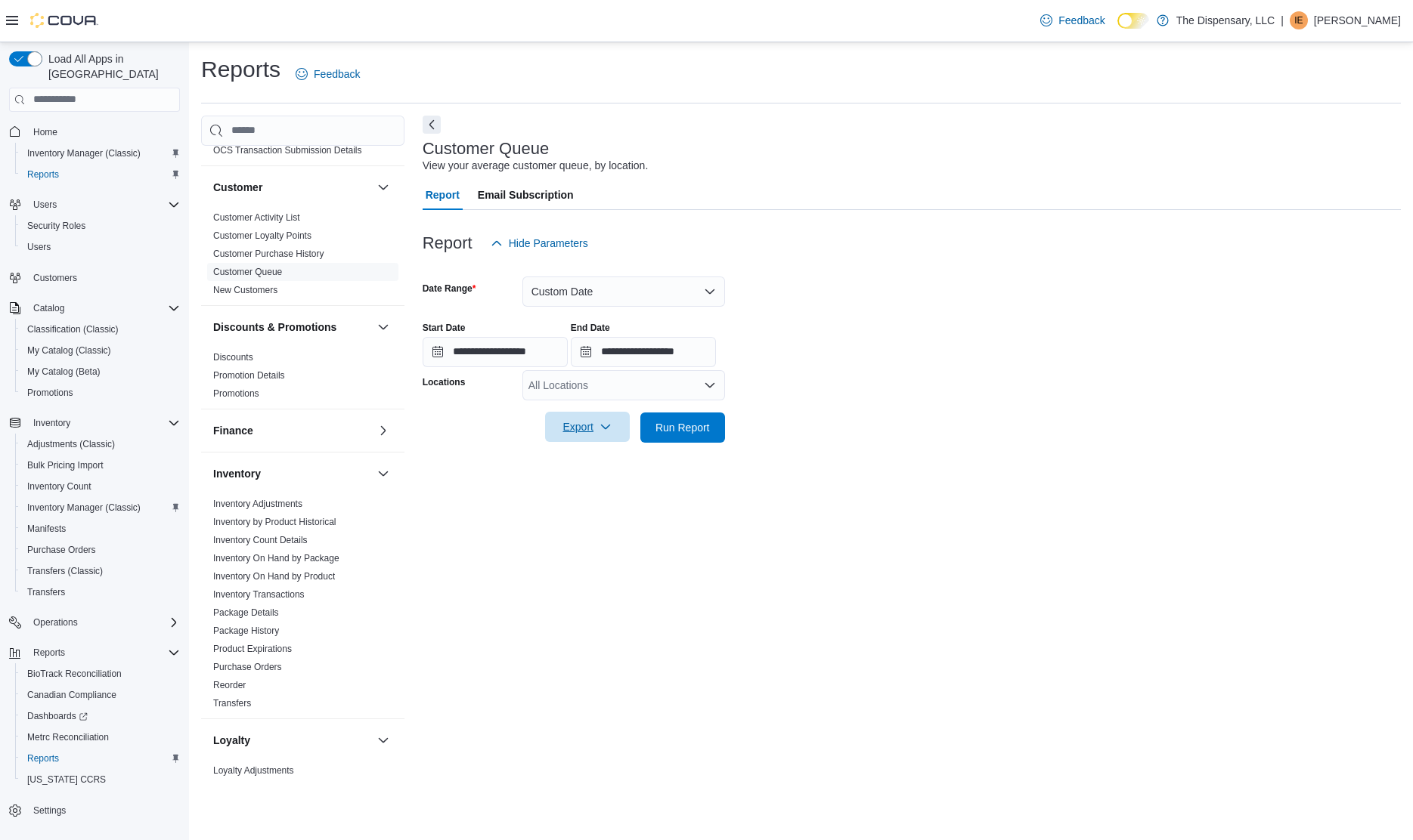
click at [585, 429] on span "Export" at bounding box center [587, 427] width 67 height 30
click at [566, 465] on button "Export to Excel" at bounding box center [589, 458] width 86 height 30
click at [694, 432] on span "Run Report" at bounding box center [682, 427] width 54 height 15
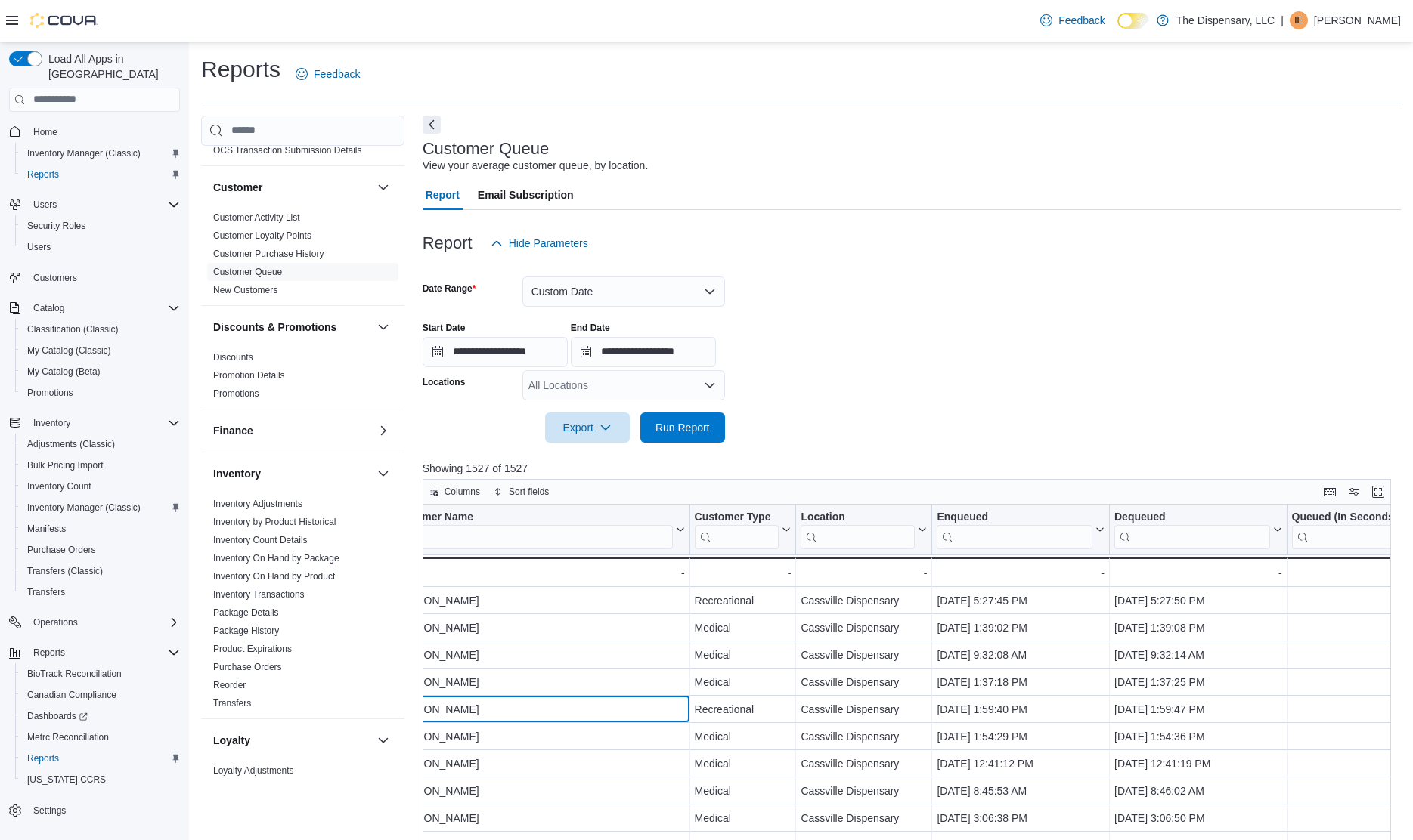
scroll to position [0, 163]
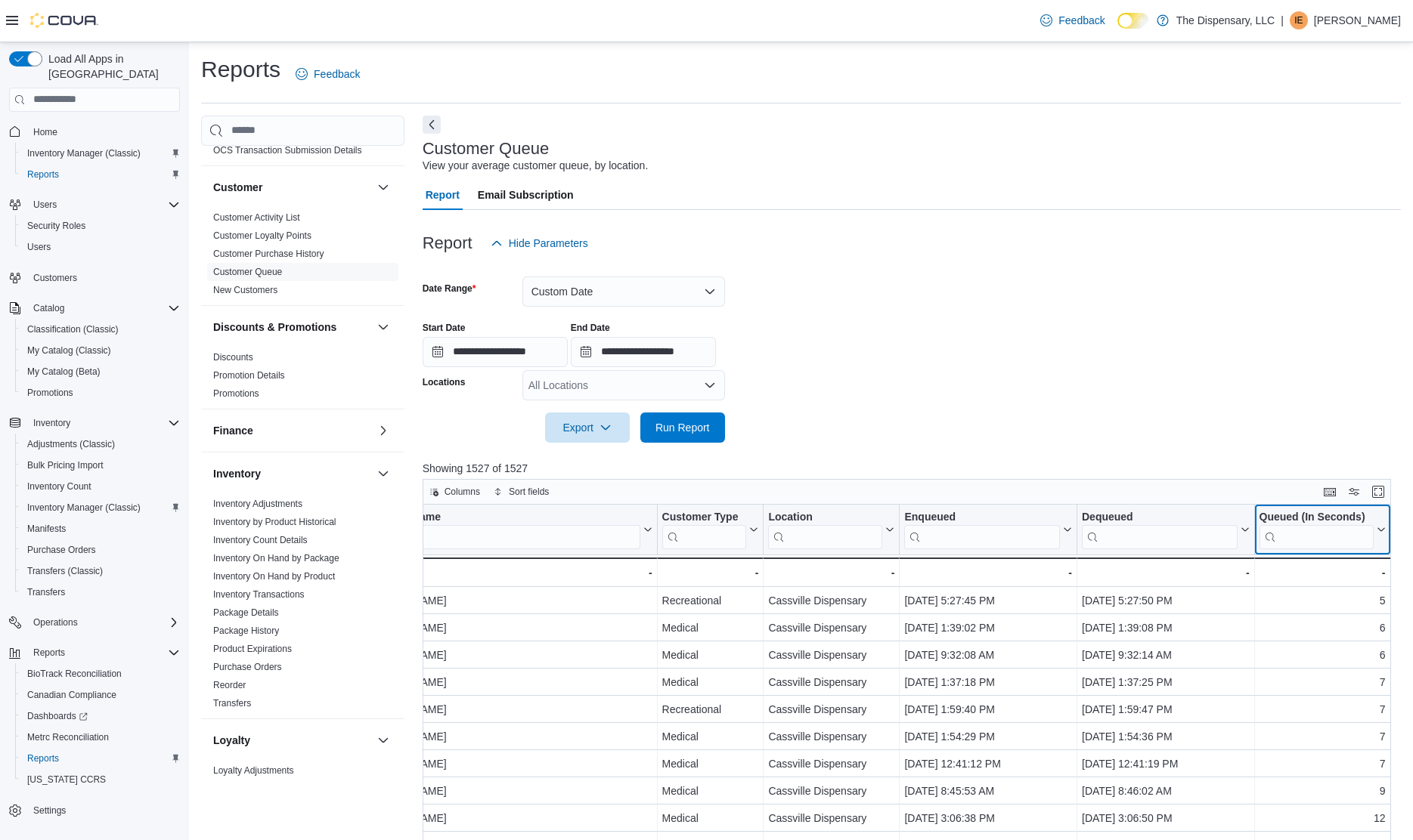
click at [1378, 530] on icon at bounding box center [1379, 529] width 12 height 9
click at [1343, 607] on span "Sort High-Low" at bounding box center [1333, 606] width 57 height 12
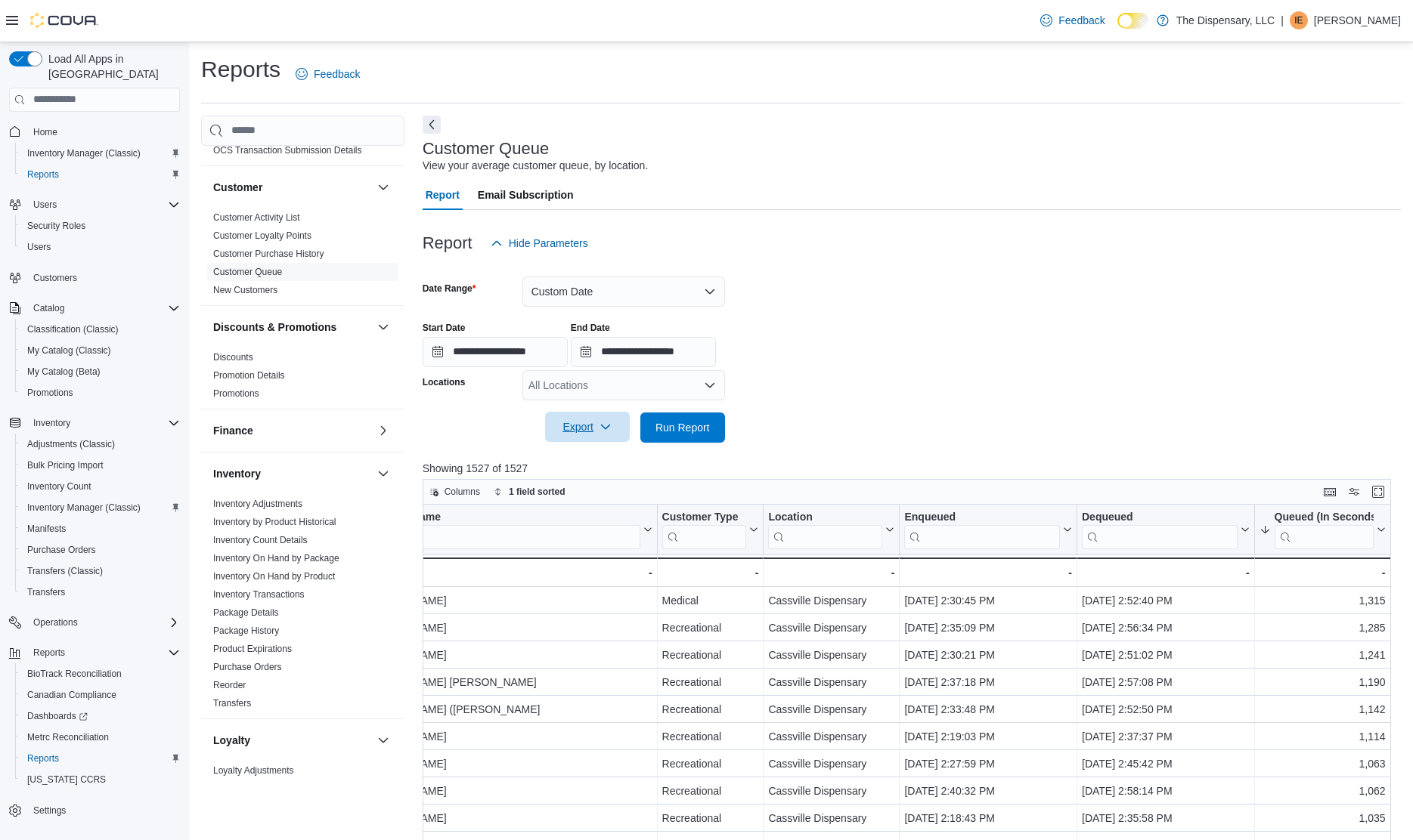
click at [572, 424] on span "Export" at bounding box center [587, 427] width 67 height 30
click at [583, 462] on span "Export to Excel" at bounding box center [589, 458] width 68 height 12
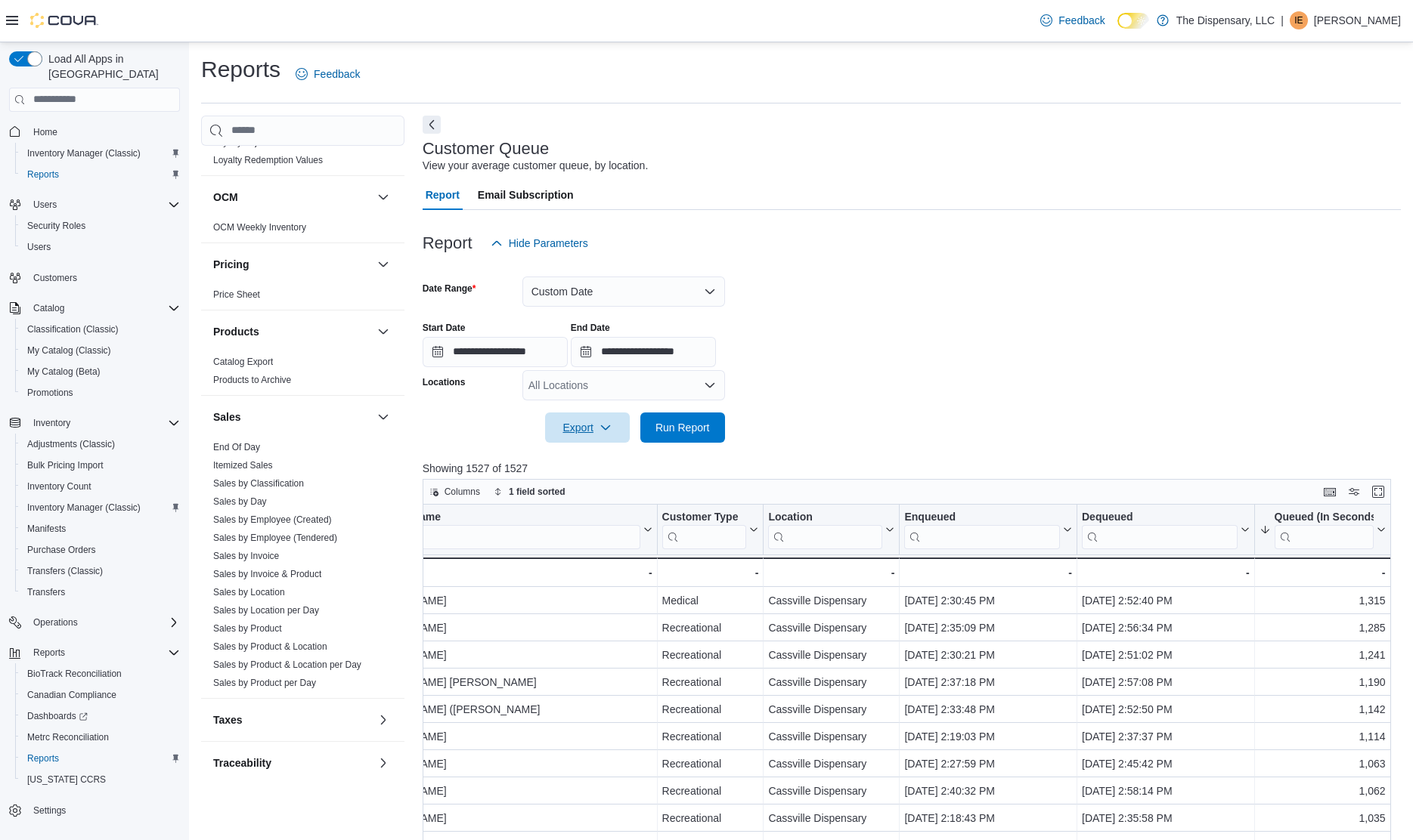
scroll to position [785, 0]
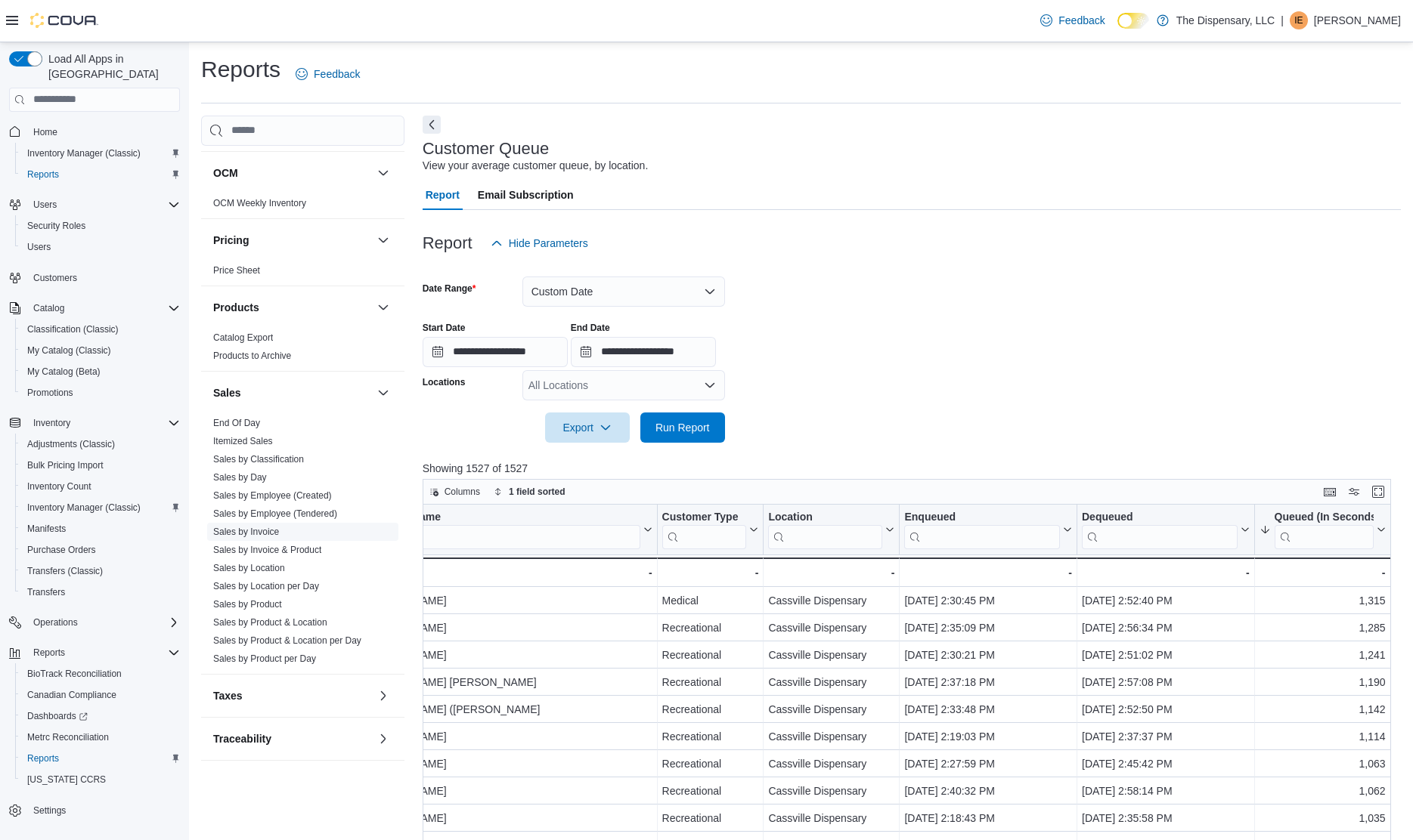
click at [265, 530] on link "Sales by Invoice" at bounding box center [246, 532] width 66 height 11
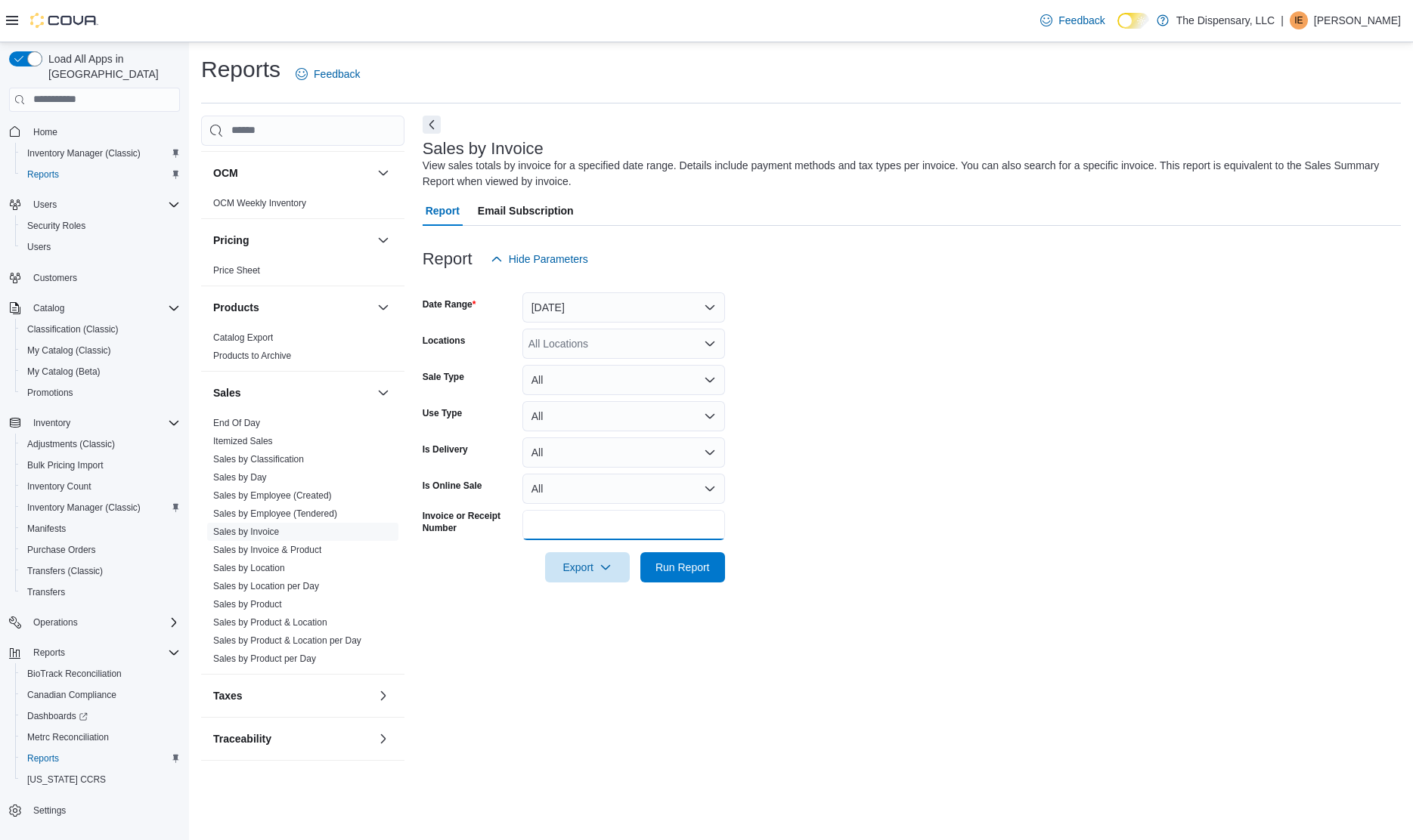
click at [545, 522] on input "Invoice or Receipt Number" at bounding box center [623, 525] width 203 height 30
paste input "**********"
type input "**********"
click at [640, 552] on button "Run Report" at bounding box center [682, 567] width 85 height 30
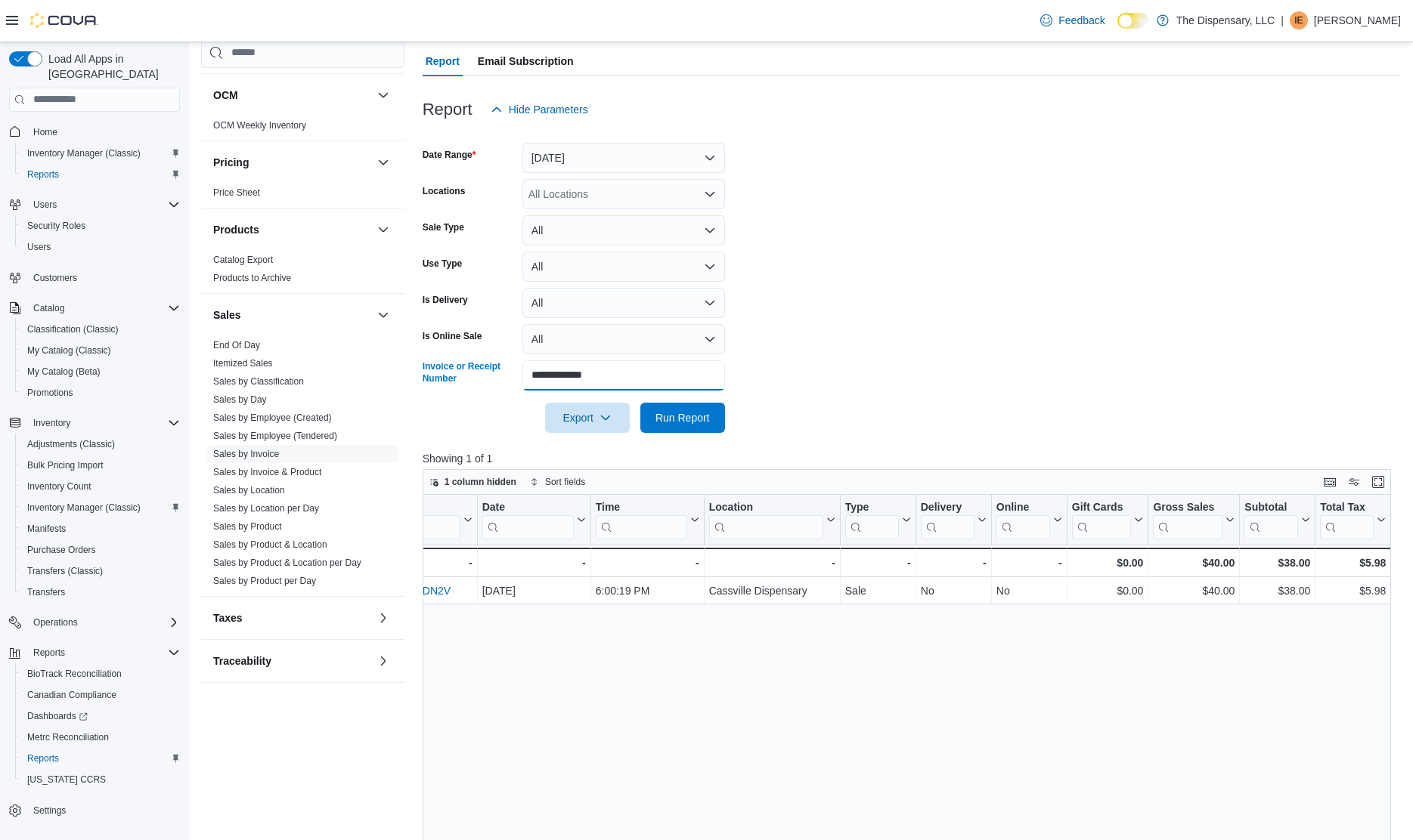
scroll to position [154, 0]
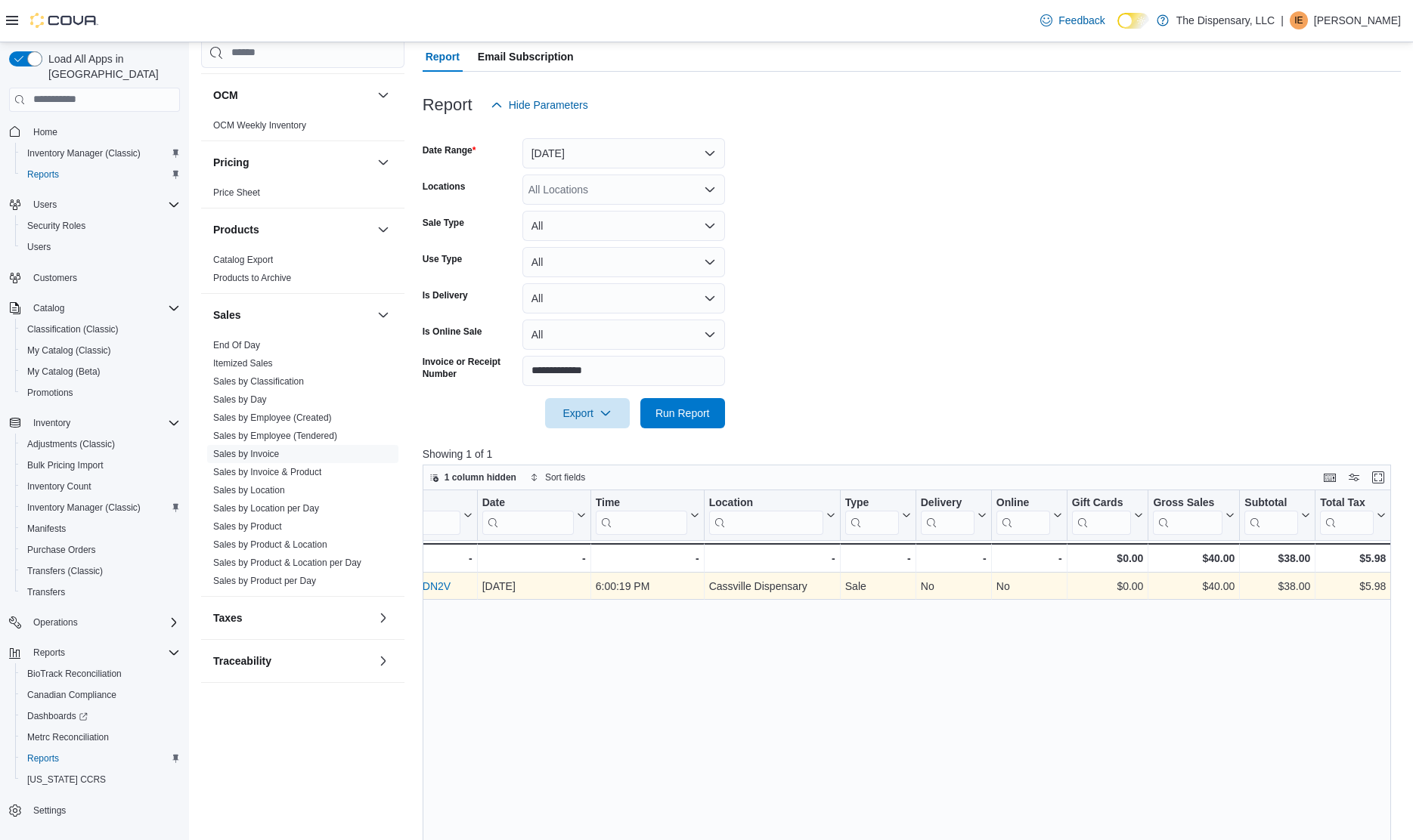
click at [446, 587] on link "INFPJ8-J9DN2V" at bounding box center [411, 586] width 78 height 12
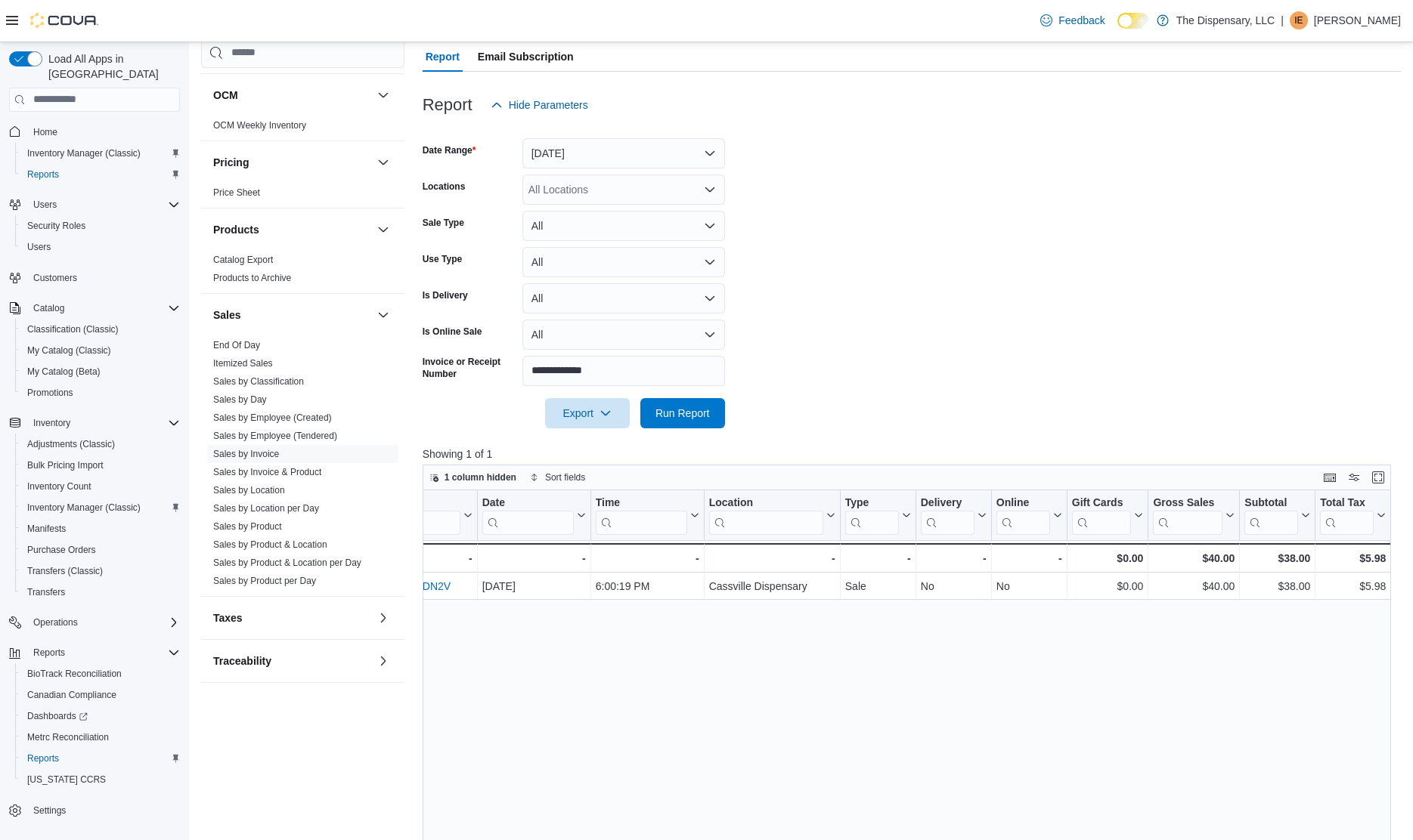
click at [807, 244] on form "**********" at bounding box center [911, 274] width 978 height 308
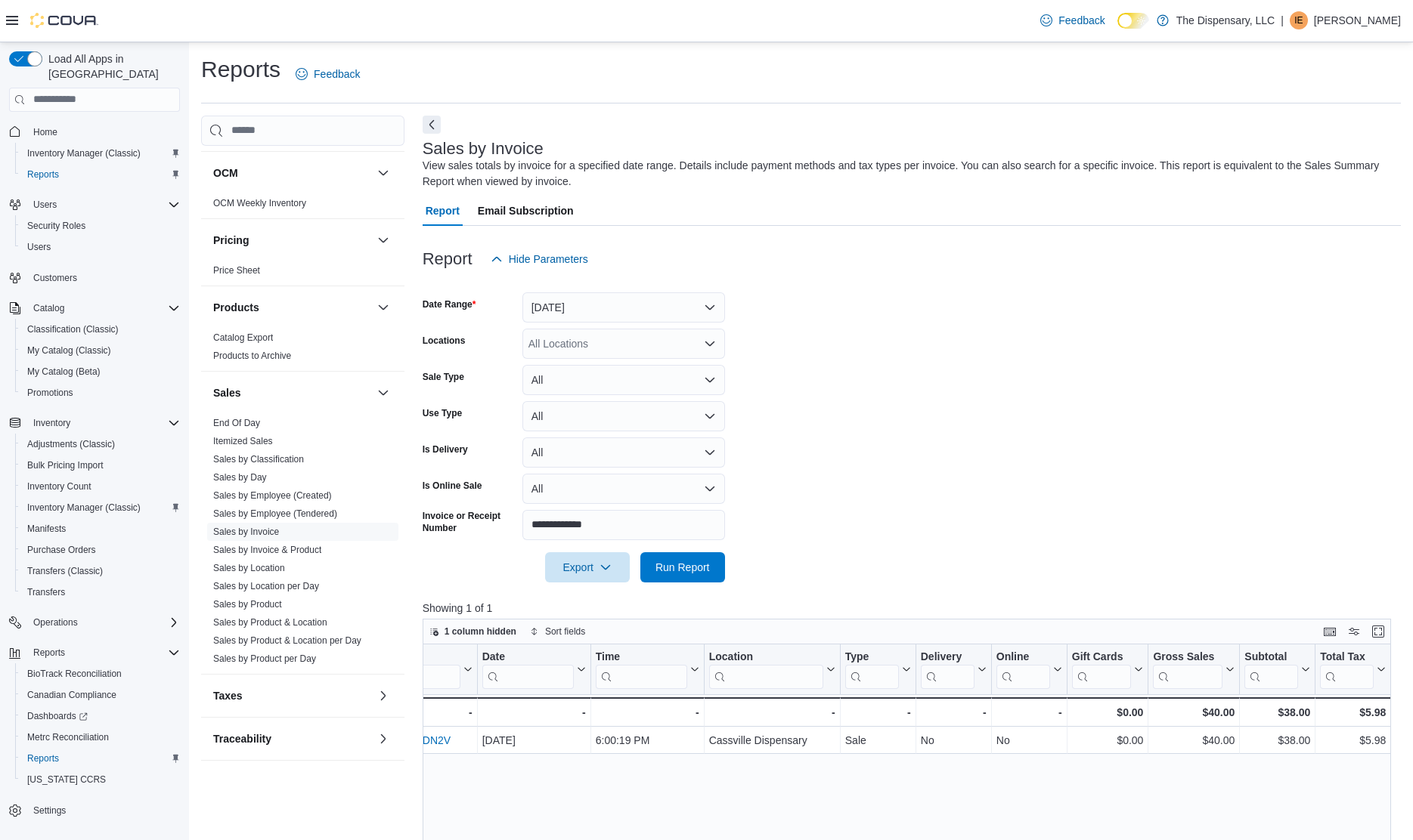
click at [66, 122] on span "Home" at bounding box center [104, 132] width 153 height 19
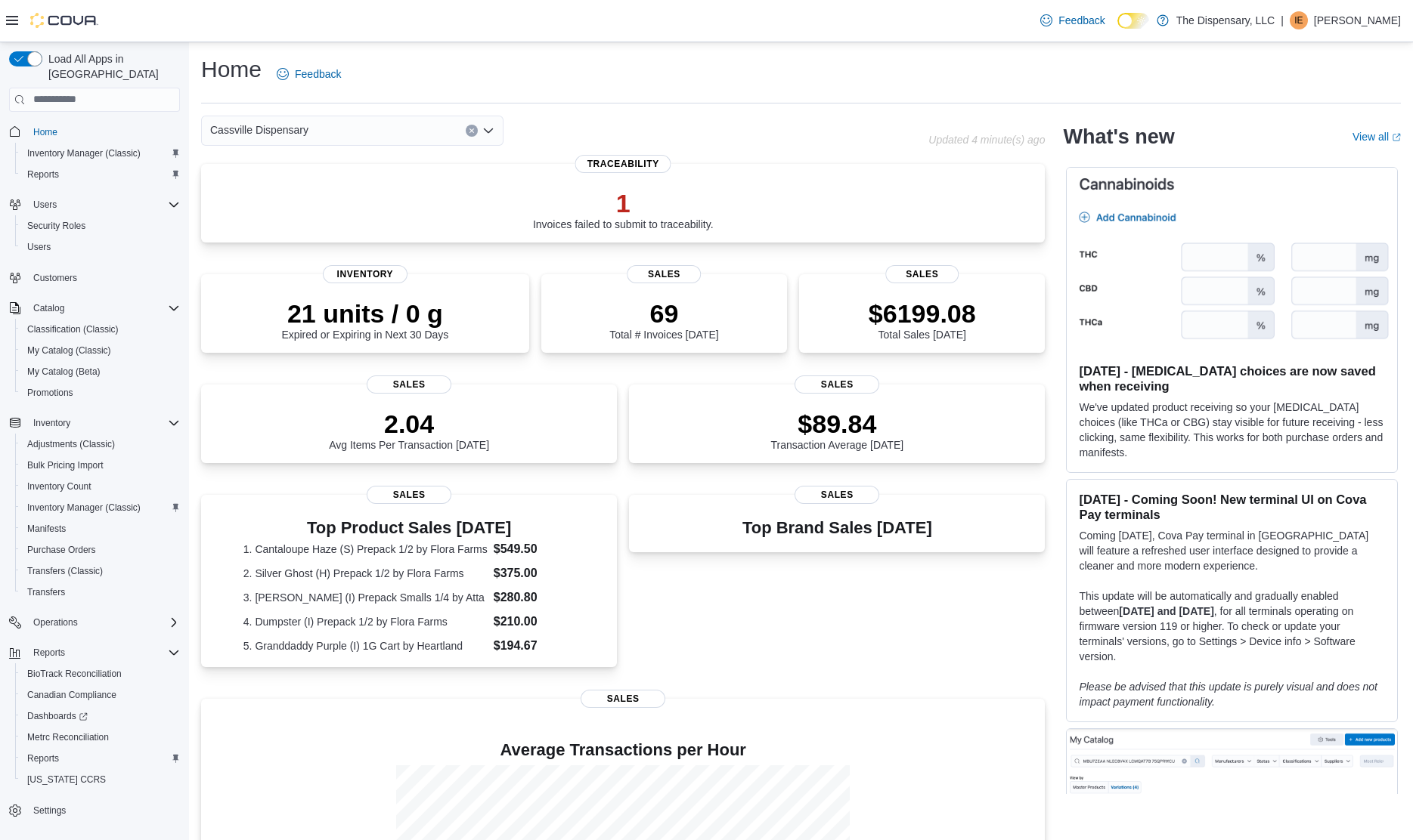
click at [3, 121] on button "Home" at bounding box center [95, 132] width 183 height 22
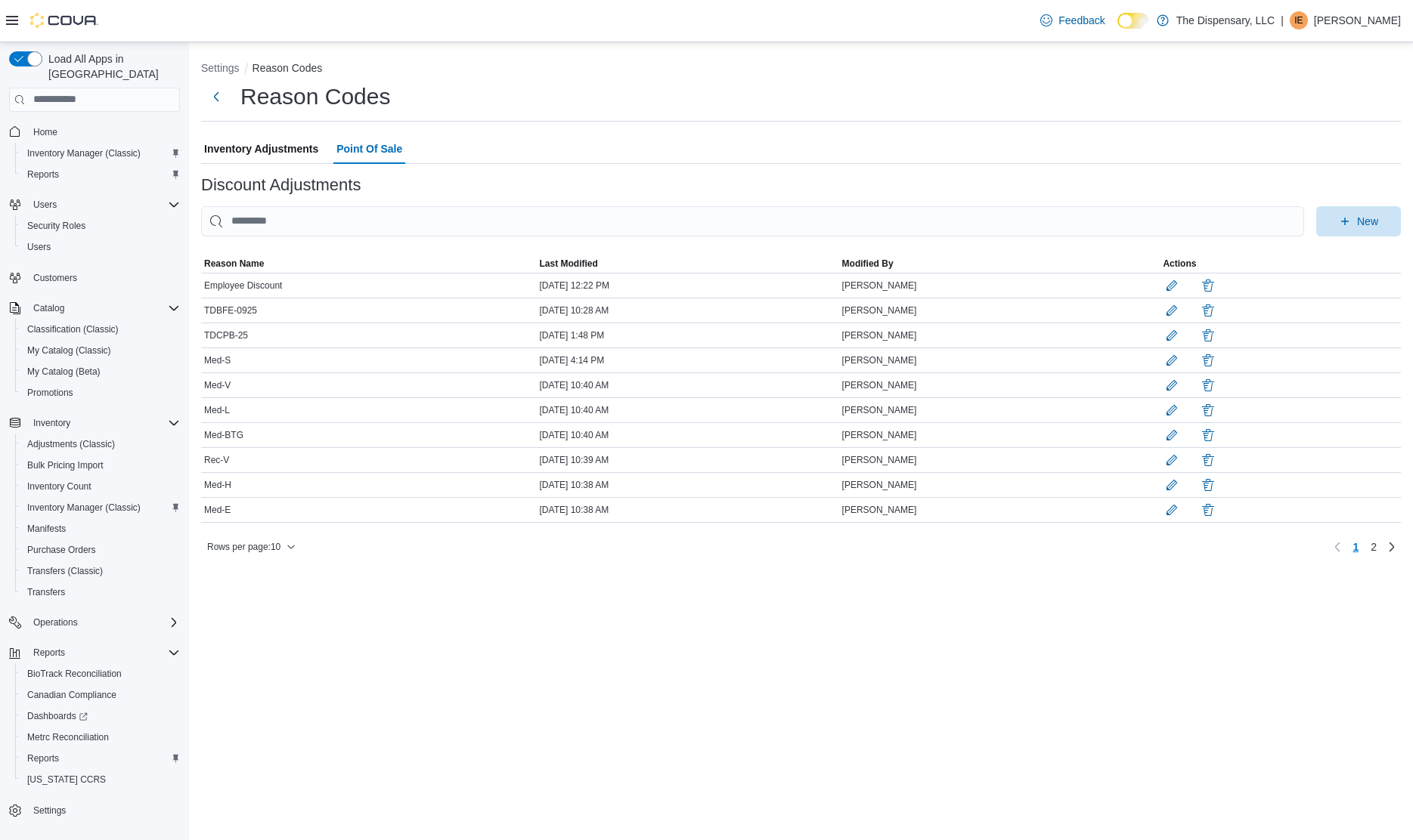
click at [357, 684] on div "Settings Reason Codes Reason Codes Inventory Adjustments Point Of Sale Discount…" at bounding box center [801, 441] width 1224 height 798
click at [57, 126] on span "Home" at bounding box center [45, 132] width 24 height 12
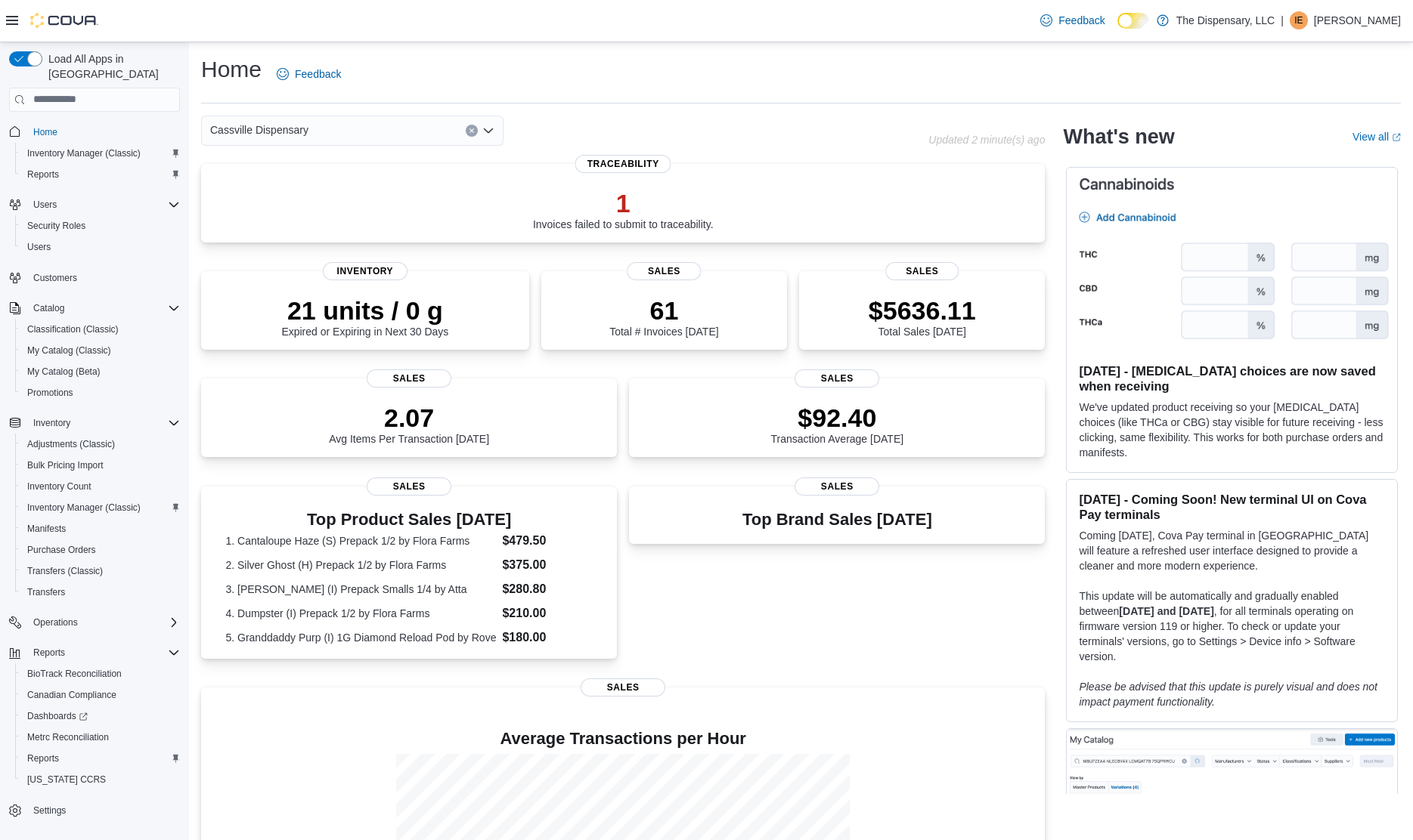
click at [710, 114] on div "Home Feedback Cassville Dispensary Updated 2 minute(s) ago 1 Invoices failed to…" at bounding box center [801, 529] width 1224 height 974
click at [652, 191] on div "1 Invoices failed to submit to traceability." at bounding box center [623, 205] width 819 height 48
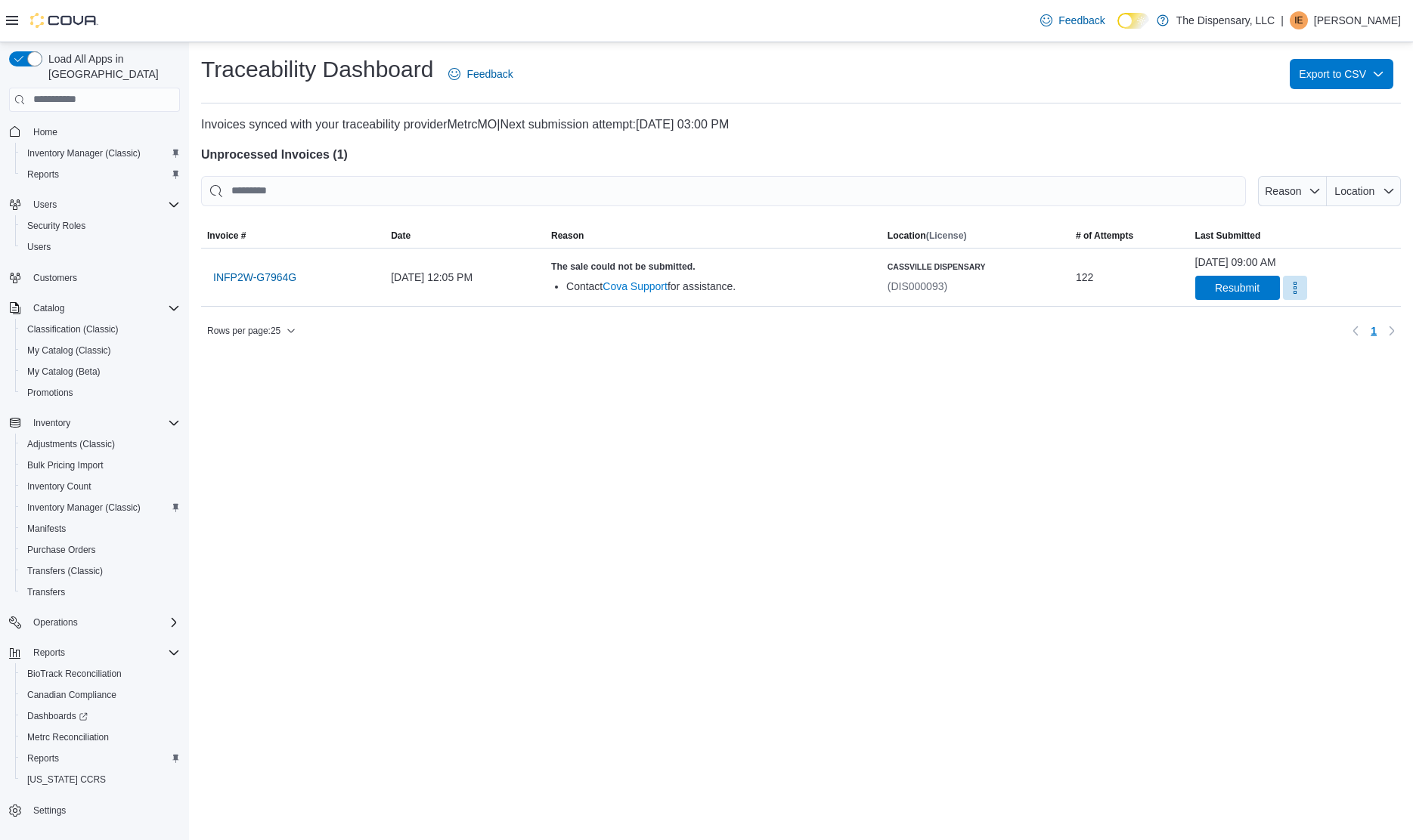
click at [477, 501] on div "Traceability Dashboard Feedback Export to CSV Invoices synced with your traceab…" at bounding box center [801, 441] width 1224 height 798
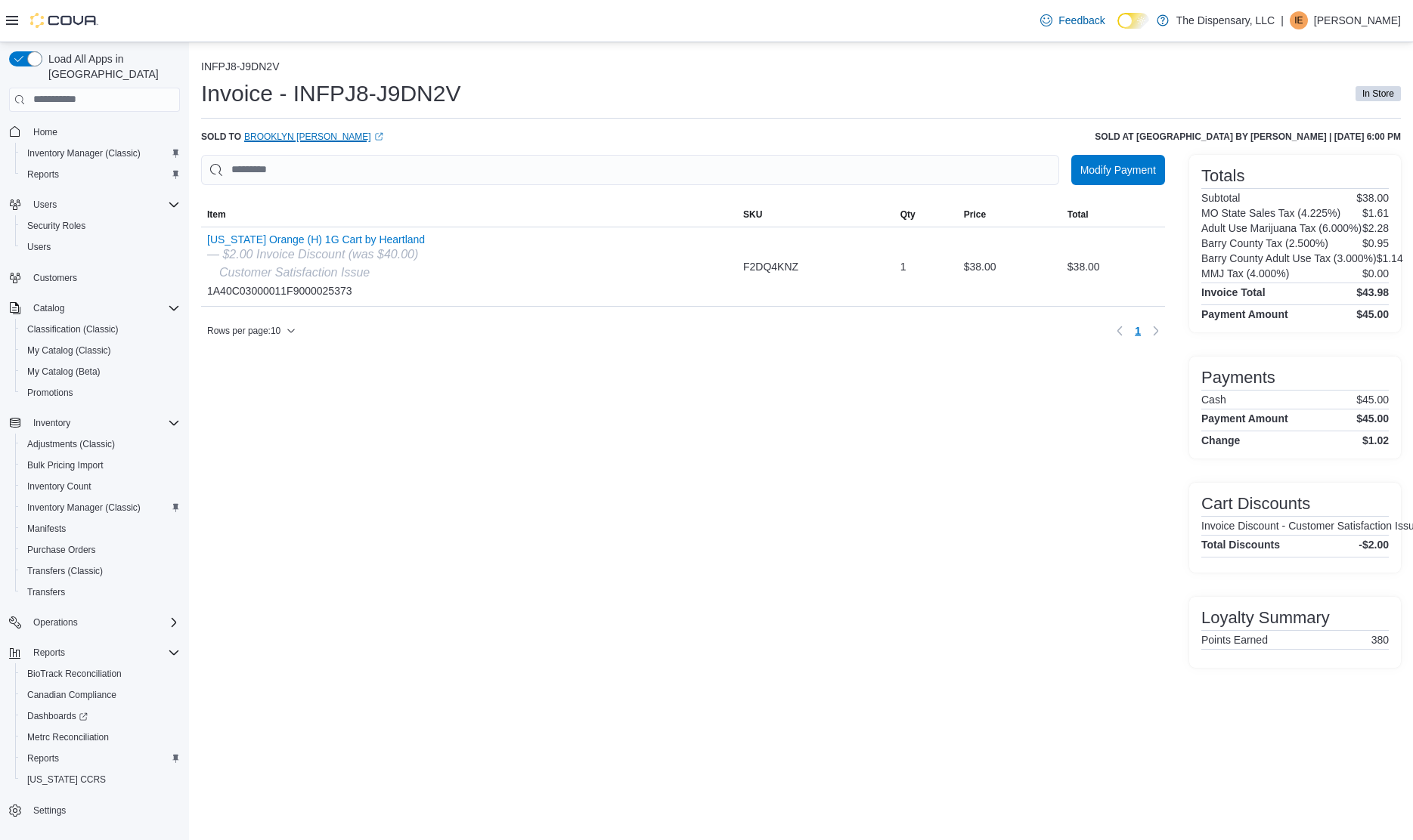
click at [307, 139] on link "Brooklyn [PERSON_NAME] (opens in a new tab or window)" at bounding box center [314, 137] width 139 height 12
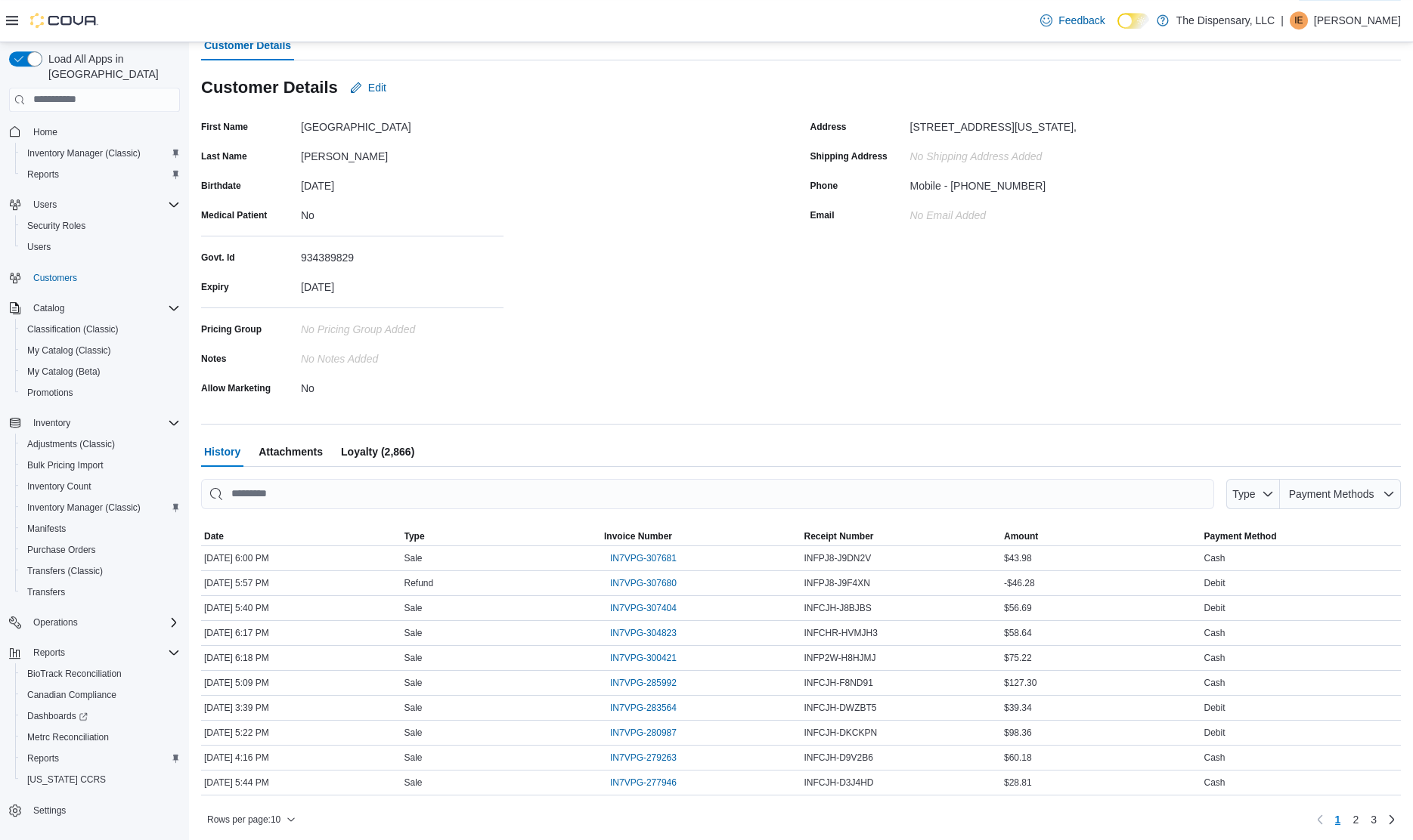
scroll to position [117, 0]
click at [629, 571] on span "IN7VPG-307680" at bounding box center [643, 579] width 67 height 18
click at [572, 339] on div "First Name [GEOGRAPHIC_DATA] Last Name [PERSON_NAME] Birthdate [DEMOGRAPHIC_DAT…" at bounding box center [496, 253] width 591 height 285
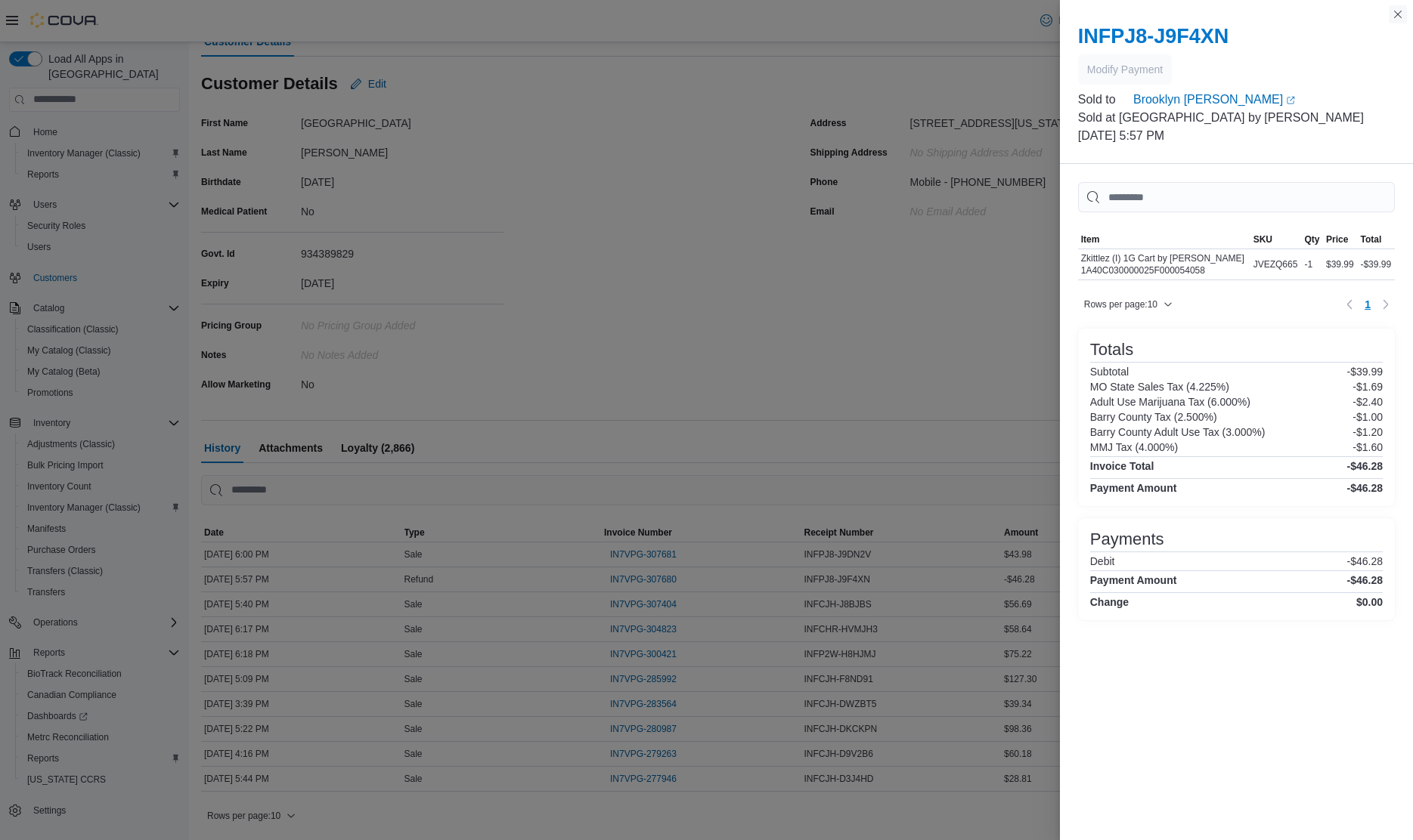
click at [1399, 16] on button "Close this dialog" at bounding box center [1398, 14] width 18 height 18
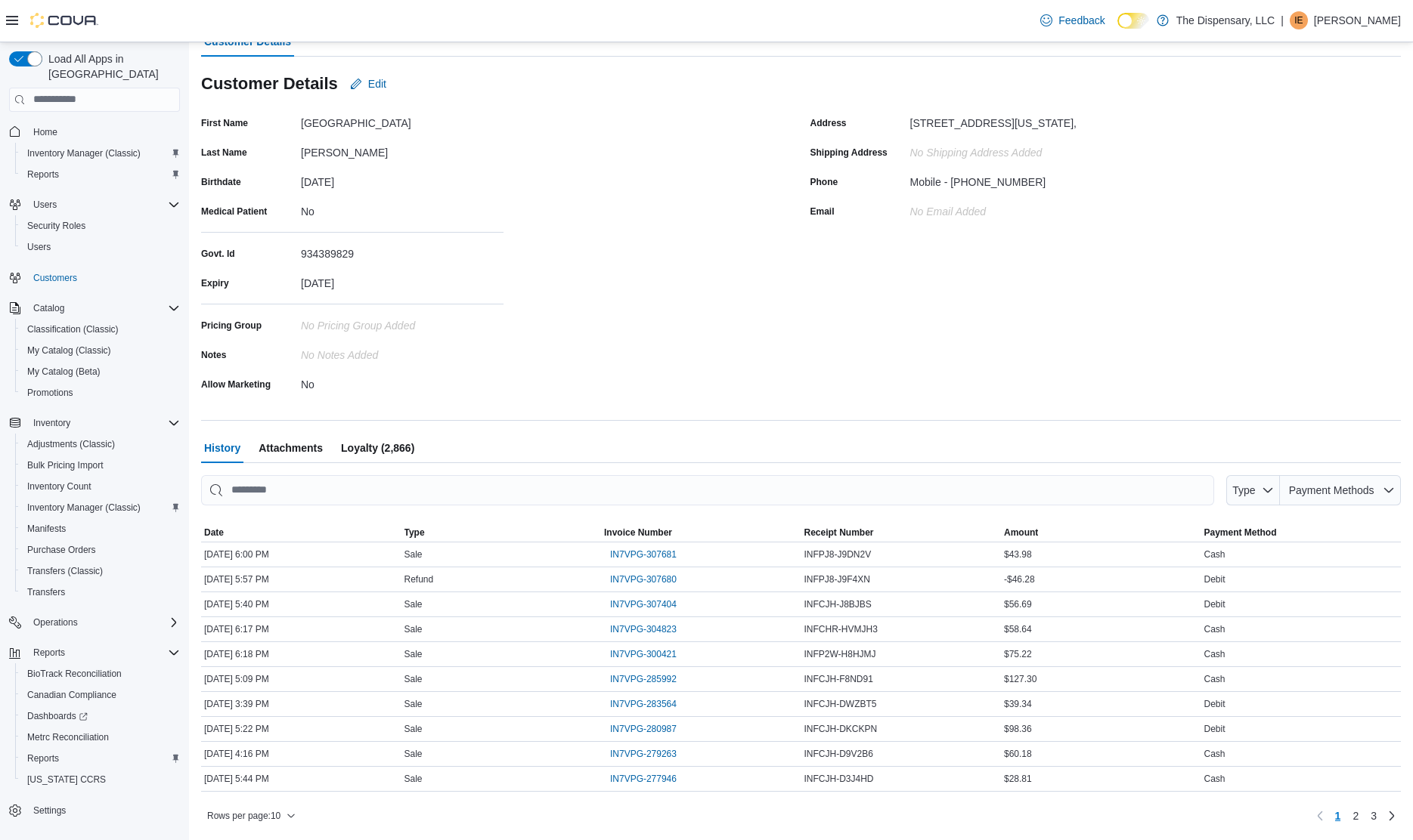
click at [643, 294] on div "First Name [GEOGRAPHIC_DATA] Last Name [PERSON_NAME] Birthdate [DEMOGRAPHIC_DAT…" at bounding box center [496, 253] width 591 height 285
